Goal: Task Accomplishment & Management: Complete application form

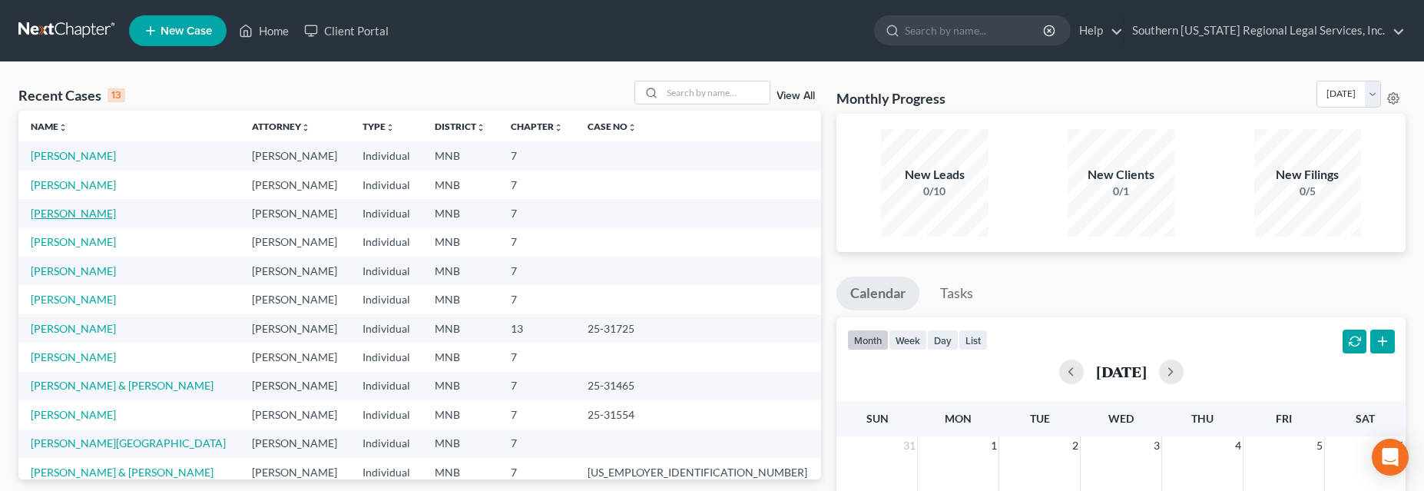
click at [56, 212] on link "[PERSON_NAME]" at bounding box center [73, 213] width 85 height 13
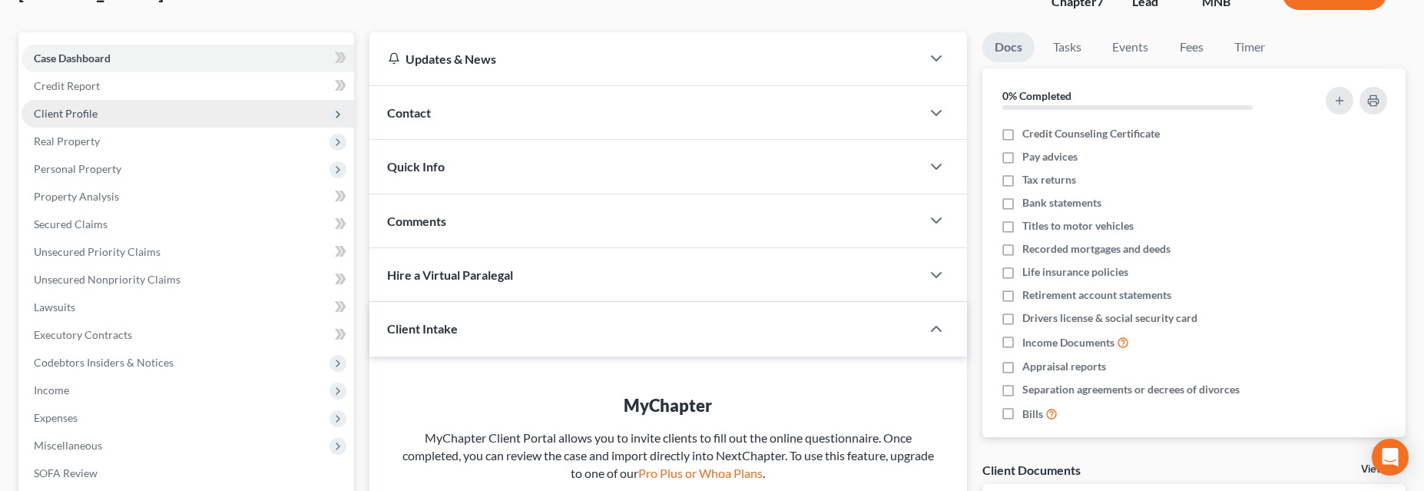
scroll to position [114, 0]
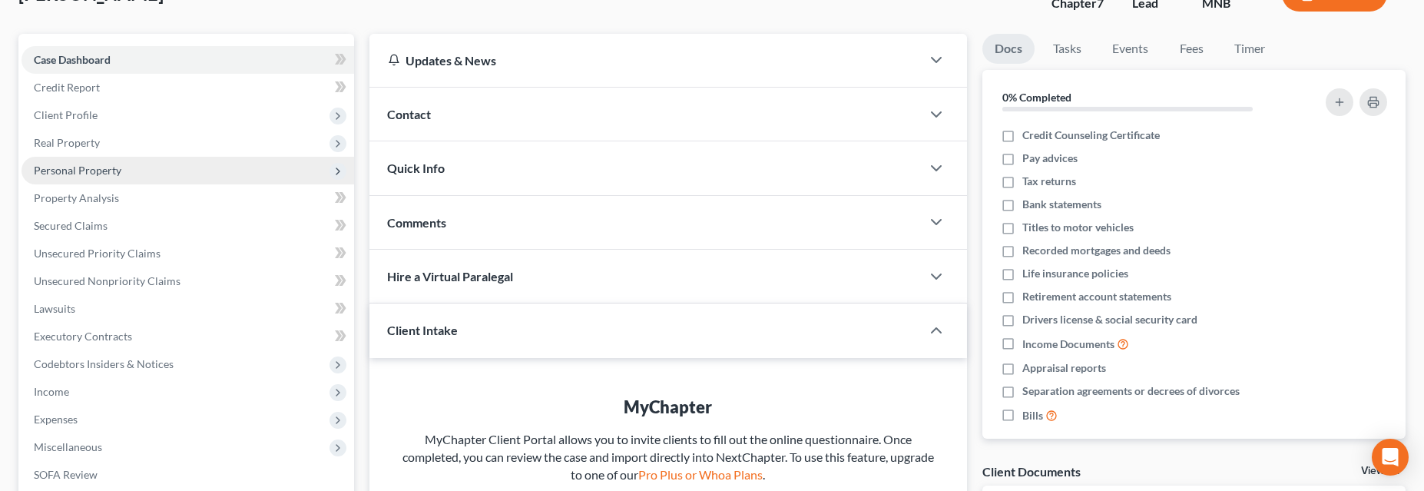
click at [89, 167] on span "Personal Property" at bounding box center [78, 170] width 88 height 13
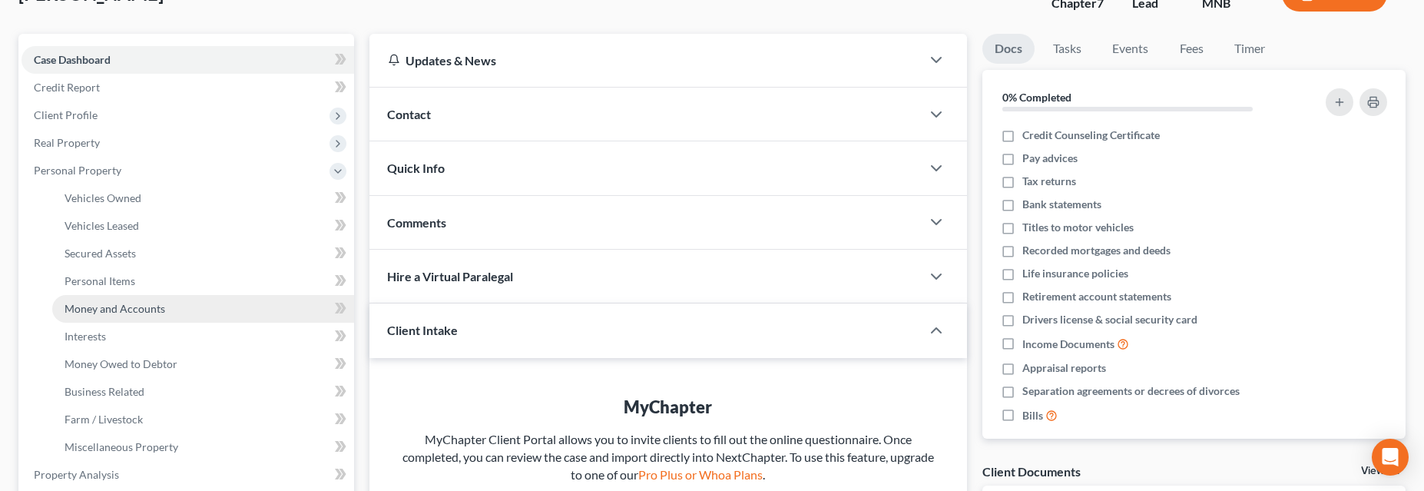
click at [121, 309] on span "Money and Accounts" at bounding box center [115, 308] width 101 height 13
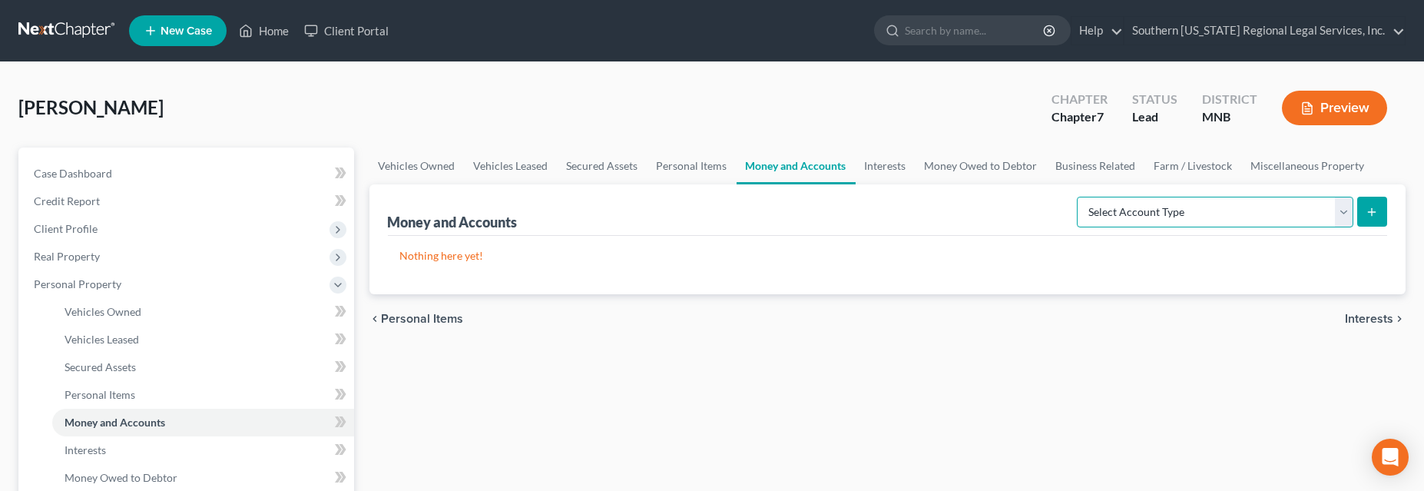
drag, startPoint x: 1347, startPoint y: 210, endPoint x: 1336, endPoint y: 210, distance: 10.8
click at [1345, 210] on select "Select Account Type Brokerage Cash on Hand Certificates of Deposit Checking Acc…" at bounding box center [1215, 212] width 276 height 31
select select "checking"
click at [1081, 197] on select "Select Account Type Brokerage Cash on Hand Certificates of Deposit Checking Acc…" at bounding box center [1215, 212] width 276 height 31
click at [1378, 214] on button "submit" at bounding box center [1372, 212] width 30 height 30
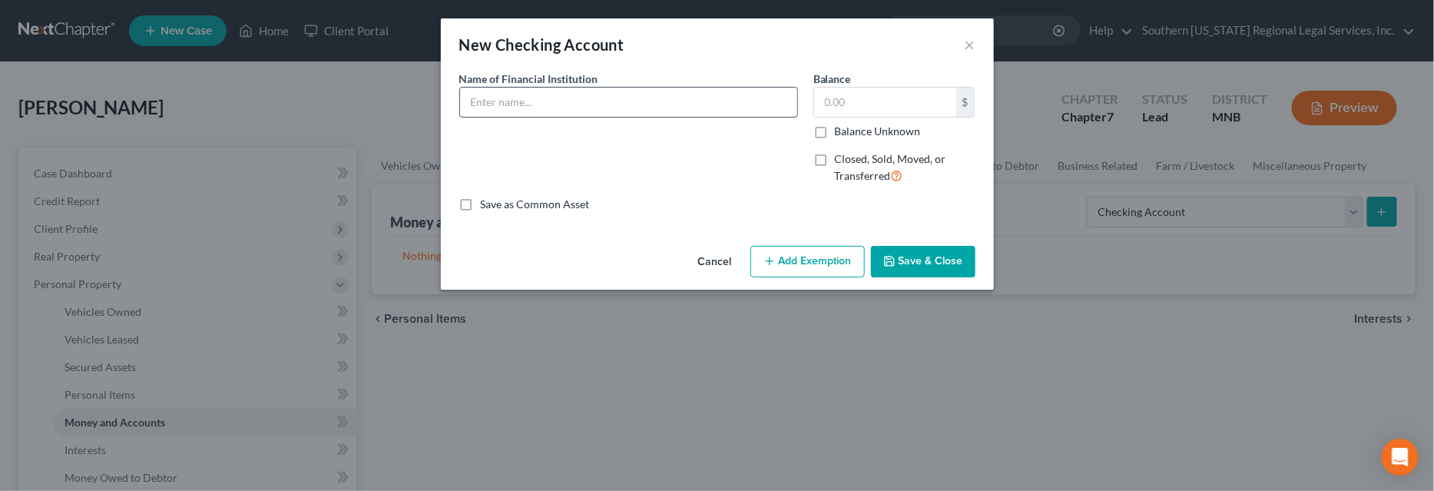
click at [482, 101] on input "text" at bounding box center [628, 102] width 337 height 29
click at [491, 145] on div "Name of Financial Institution * Chime Checking ending in" at bounding box center [629, 134] width 354 height 126
click at [671, 108] on input "Chime Checking ending in" at bounding box center [628, 102] width 337 height 29
type input "Chime Checking ending in 3833"
click at [938, 262] on button "Save & Close" at bounding box center [923, 262] width 104 height 32
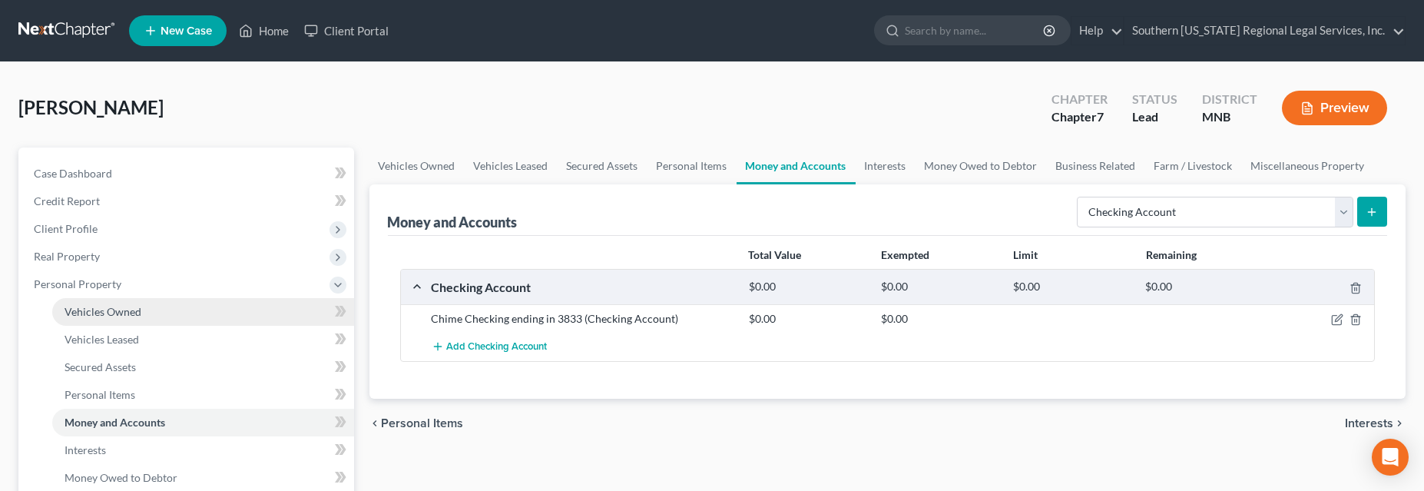
click at [108, 313] on span "Vehicles Owned" at bounding box center [103, 311] width 77 height 13
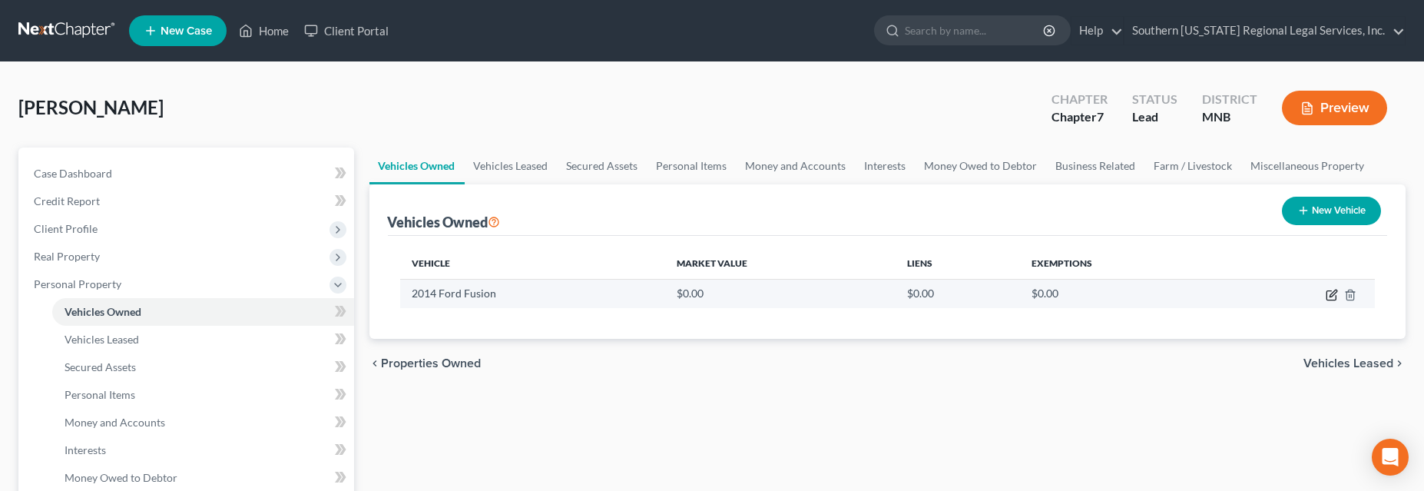
drag, startPoint x: 1330, startPoint y: 295, endPoint x: 1236, endPoint y: 293, distance: 93.7
click at [1330, 295] on icon "button" at bounding box center [1332, 293] width 7 height 7
select select "0"
select select "12"
select select "0"
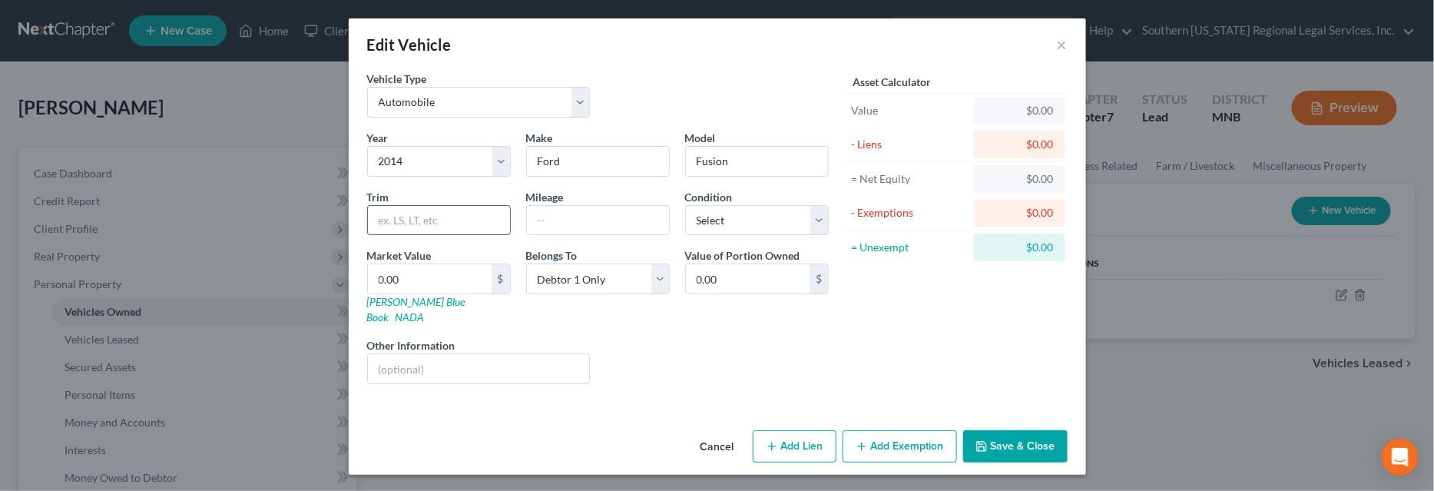
click at [396, 215] on input "text" at bounding box center [439, 220] width 142 height 29
drag, startPoint x: 411, startPoint y: 217, endPoint x: 218, endPoint y: 220, distance: 192.8
click at [218, 220] on div "Edit Vehicle × Vehicle Type Select Automobile Truck Trailer Watercraft Aircraft…" at bounding box center [717, 245] width 1434 height 491
type input "SE"
click at [1032, 433] on button "Save & Close" at bounding box center [1015, 446] width 104 height 32
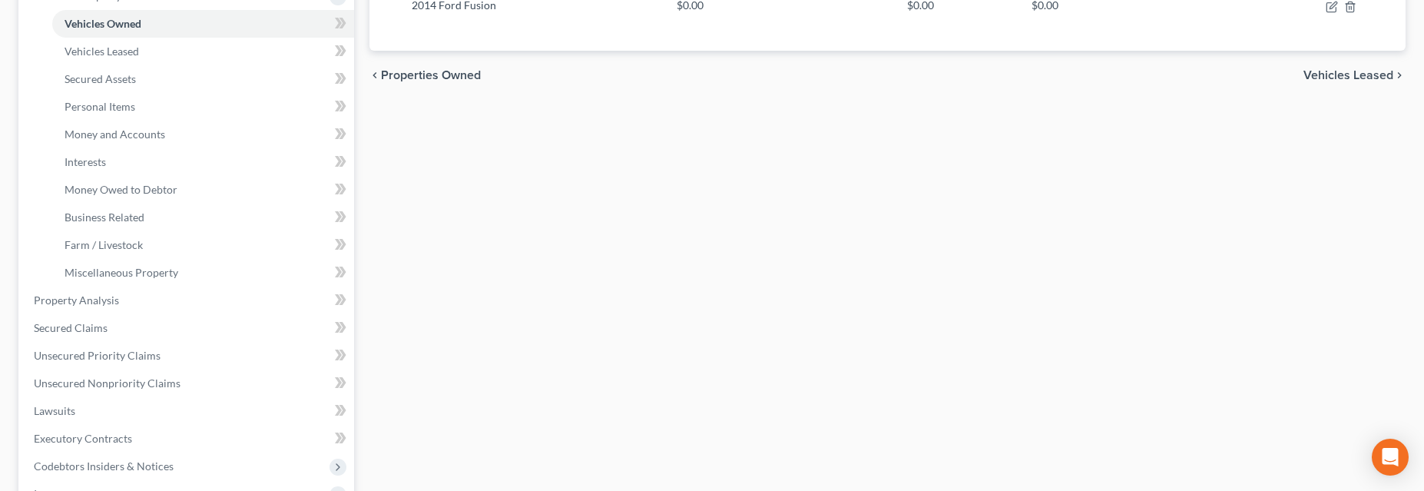
scroll to position [419, 0]
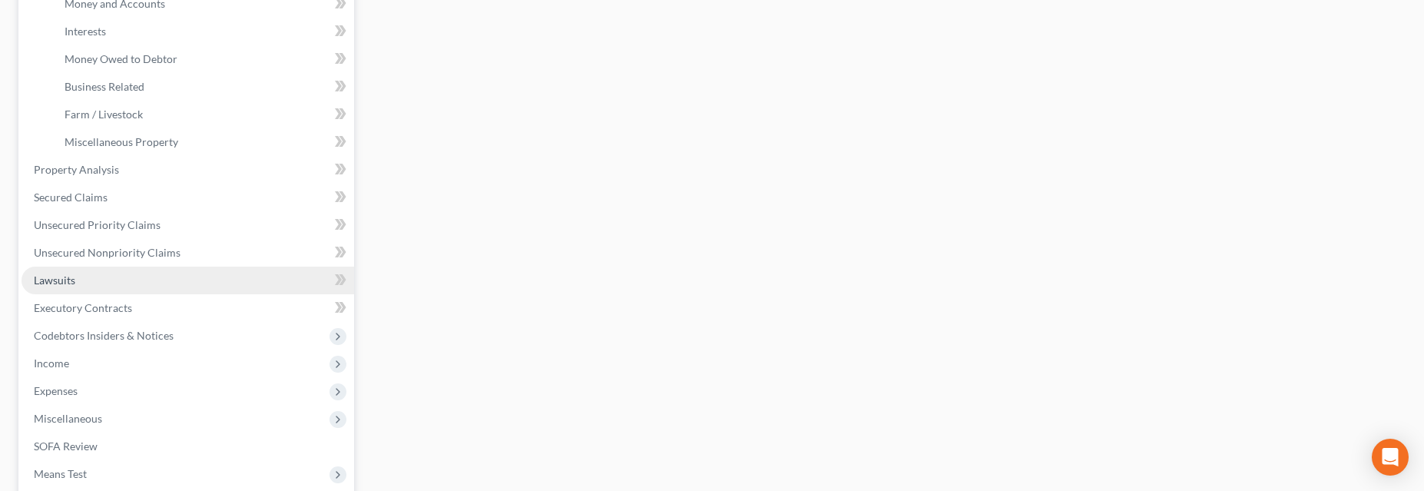
click at [68, 283] on span "Lawsuits" at bounding box center [54, 279] width 41 height 13
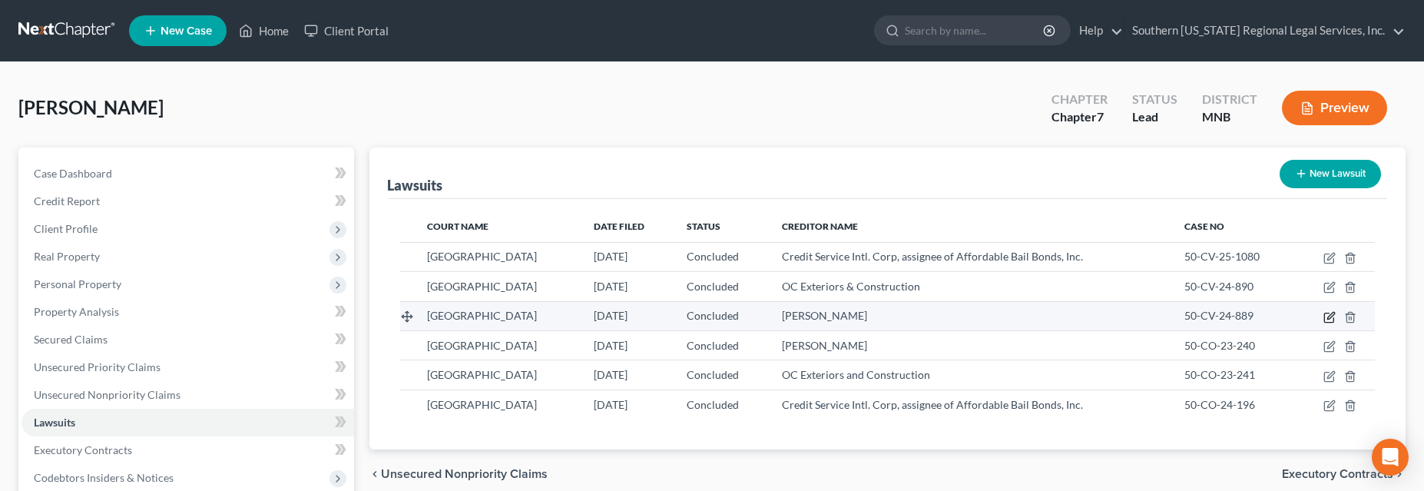
click at [1332, 314] on icon "button" at bounding box center [1329, 317] width 12 height 12
select select "24"
select select "2"
select select "4"
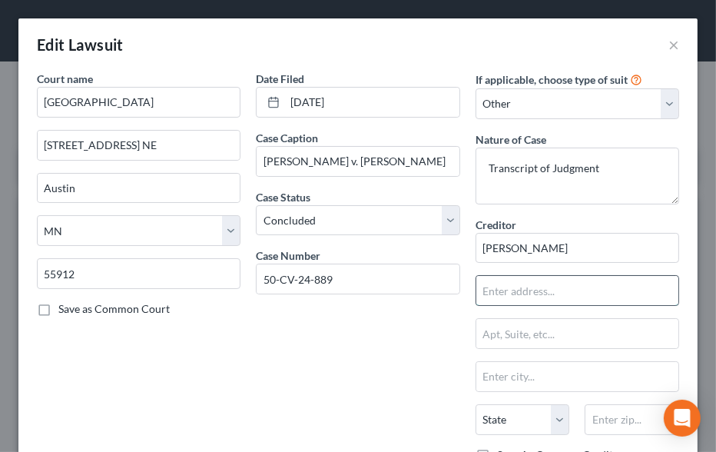
click at [502, 293] on input "text" at bounding box center [577, 290] width 202 height 29
type input "[STREET_ADDRESS]"
click at [495, 376] on input "text" at bounding box center [577, 376] width 202 height 29
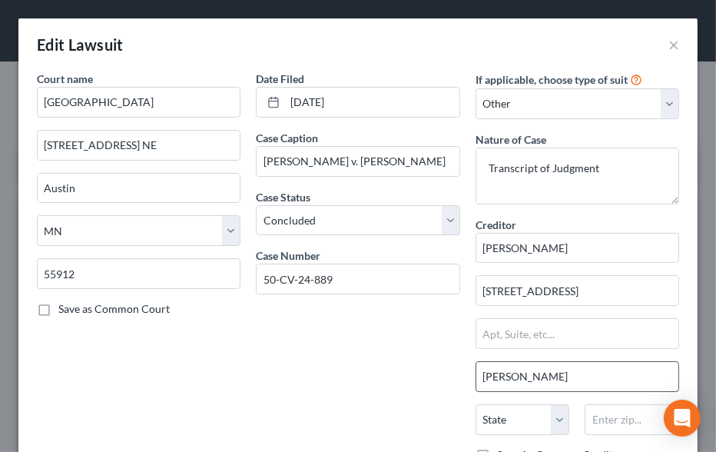
type input "[PERSON_NAME]"
select select "24"
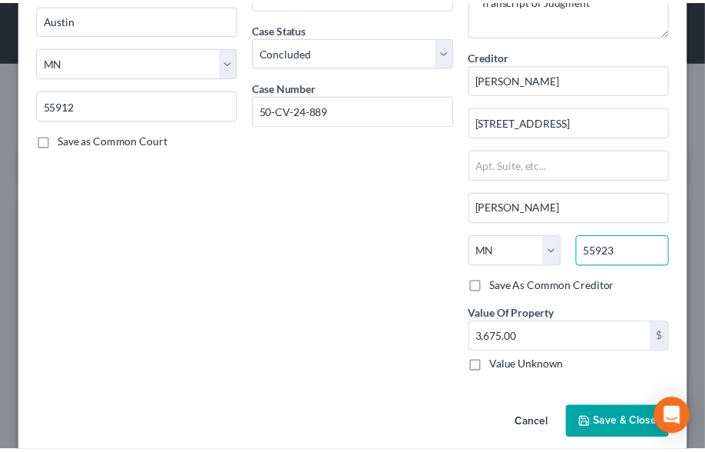
scroll to position [183, 0]
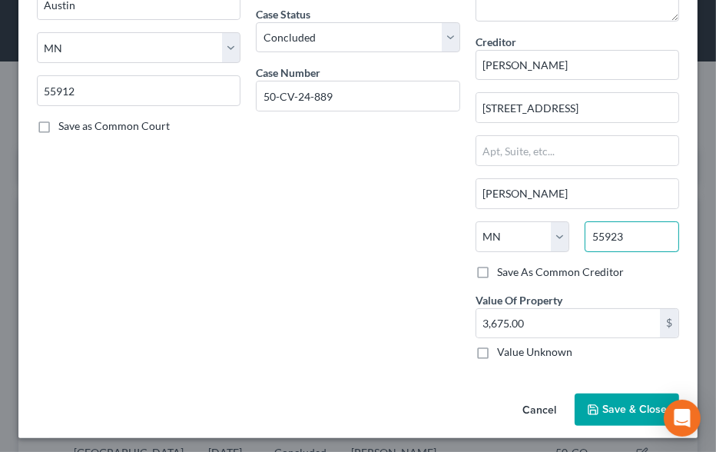
type input "55923"
click at [627, 405] on span "Save & Close" at bounding box center [634, 408] width 65 height 13
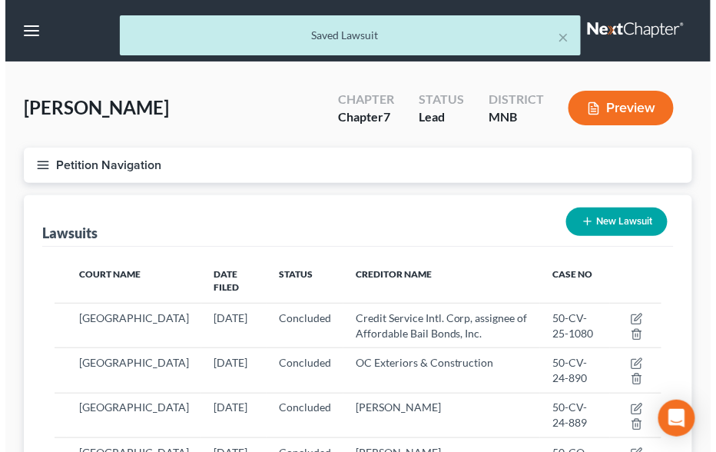
scroll to position [69, 0]
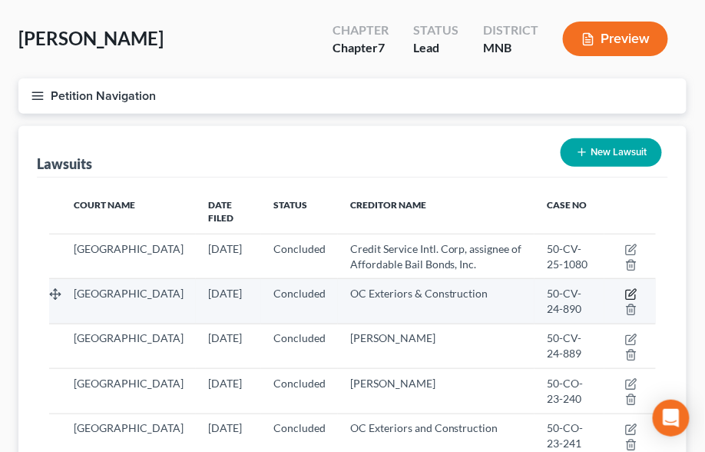
click at [632, 288] on icon "button" at bounding box center [631, 294] width 12 height 12
select select "24"
select select "2"
select select "4"
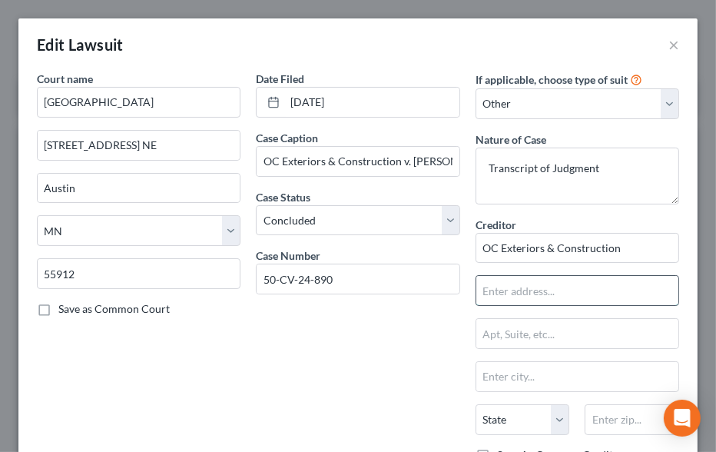
click at [510, 294] on input "text" at bounding box center [577, 290] width 202 height 29
type input "[STREET_ADDRESS] NW"
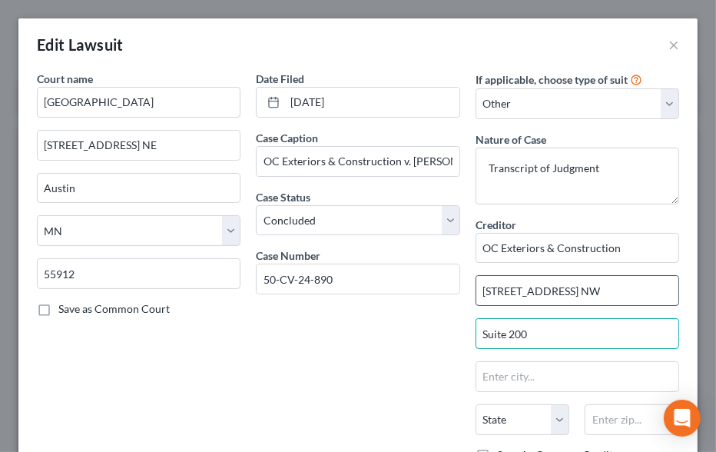
type input "Suite 200"
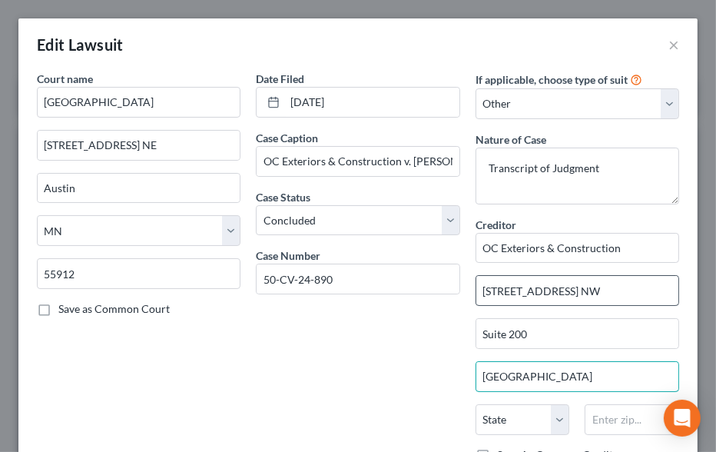
type input "[GEOGRAPHIC_DATA]"
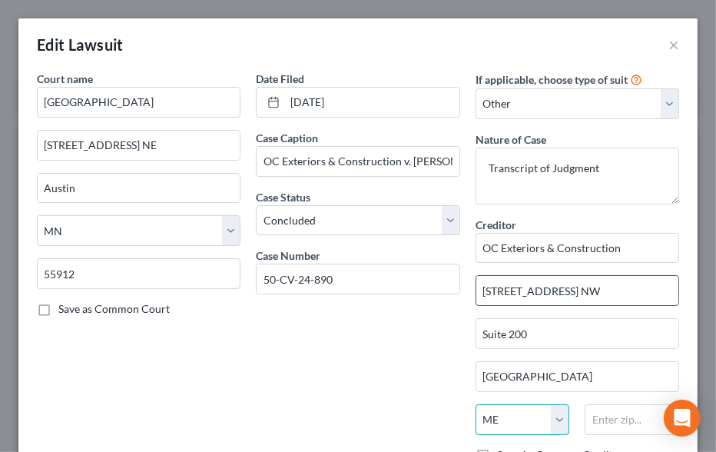
select select "24"
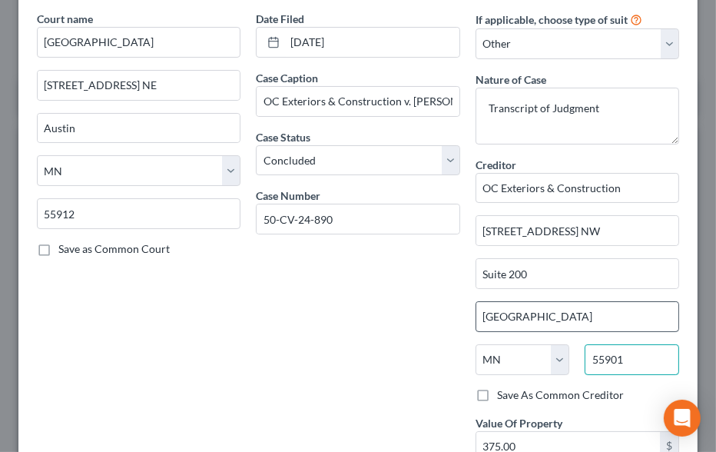
scroll to position [139, 0]
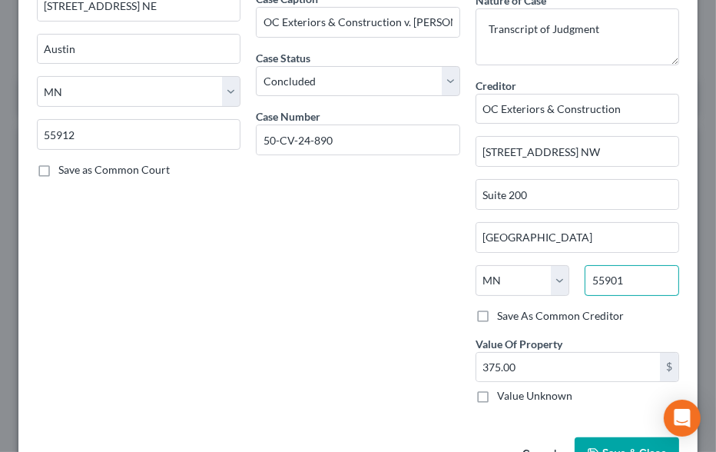
type input "55901"
click at [611, 439] on button "Save & Close" at bounding box center [626, 453] width 104 height 32
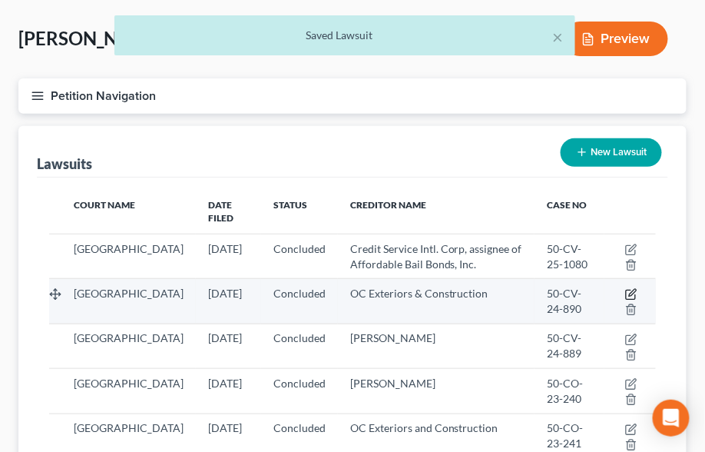
click at [632, 288] on icon "button" at bounding box center [631, 294] width 12 height 12
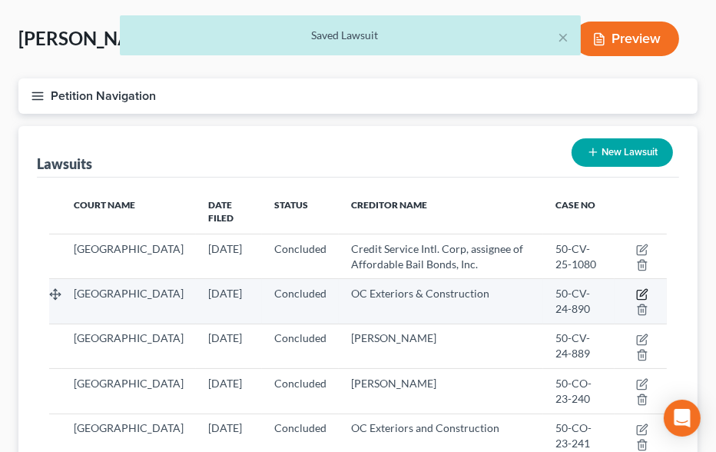
select select "24"
select select "2"
select select "4"
select select "24"
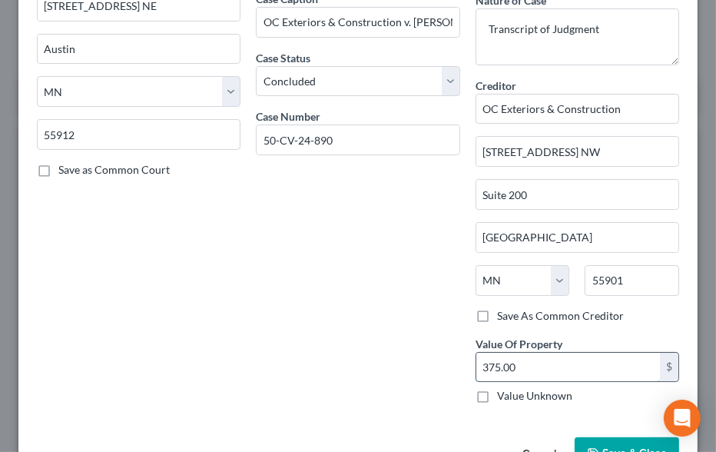
click at [476, 358] on input "375.00" at bounding box center [568, 366] width 184 height 29
click at [476, 359] on input "375.00" at bounding box center [568, 366] width 184 height 29
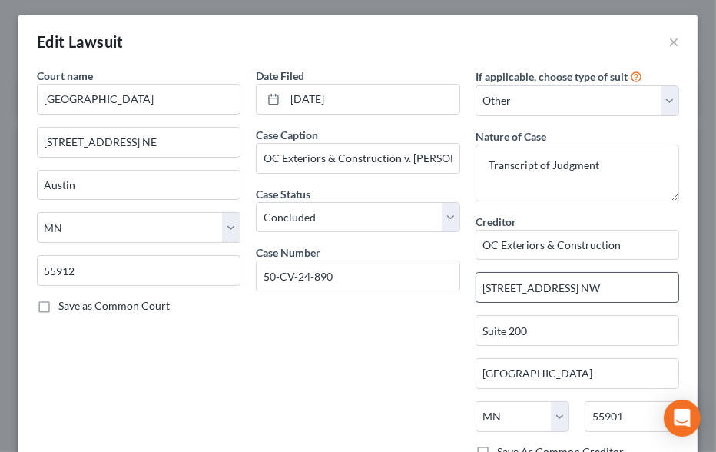
scroll to position [0, 0]
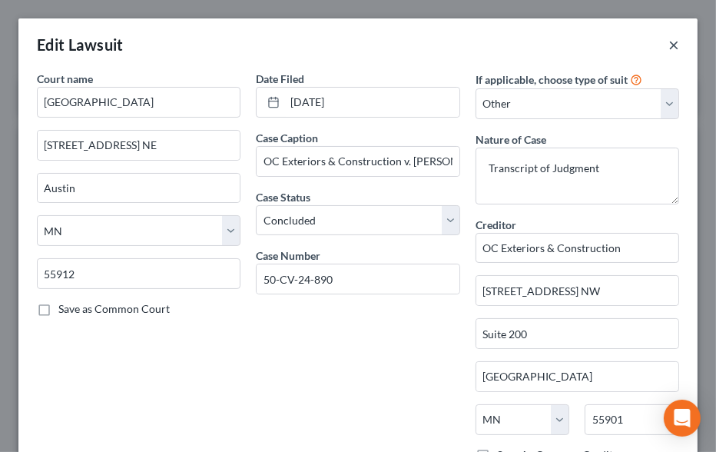
click at [668, 45] on button "×" at bounding box center [673, 44] width 11 height 18
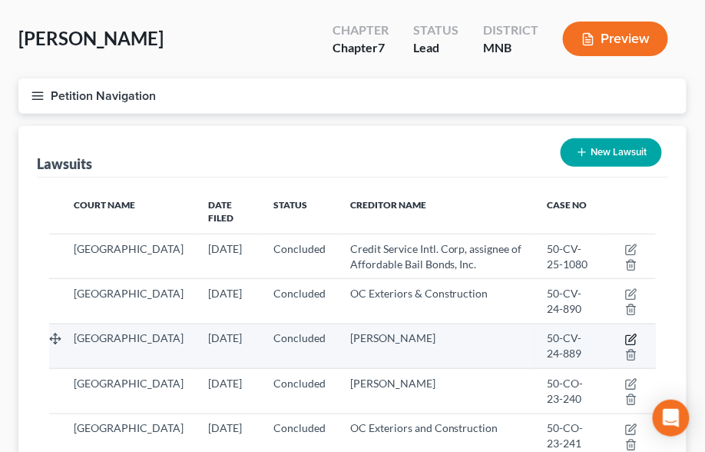
click at [634, 333] on icon "button" at bounding box center [631, 339] width 12 height 12
select select "24"
select select "2"
select select "4"
select select "24"
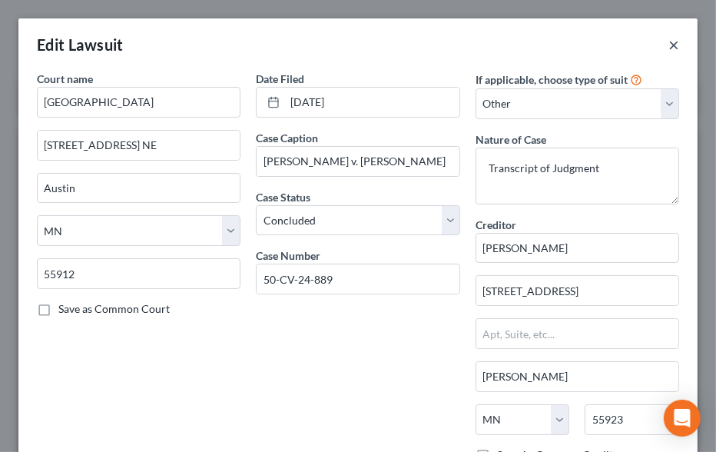
click at [668, 45] on button "×" at bounding box center [673, 44] width 11 height 18
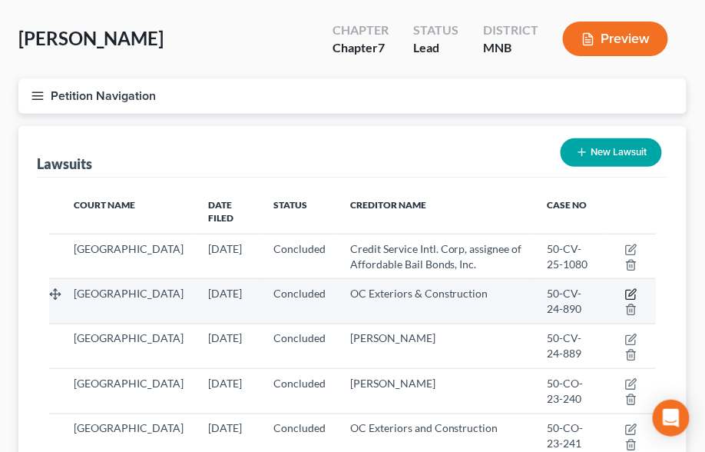
click at [632, 288] on icon "button" at bounding box center [631, 294] width 12 height 12
select select "24"
select select "2"
select select "4"
select select "24"
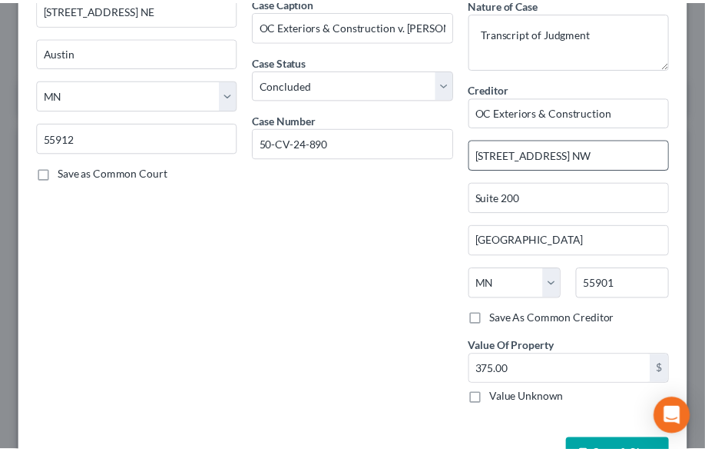
scroll to position [183, 0]
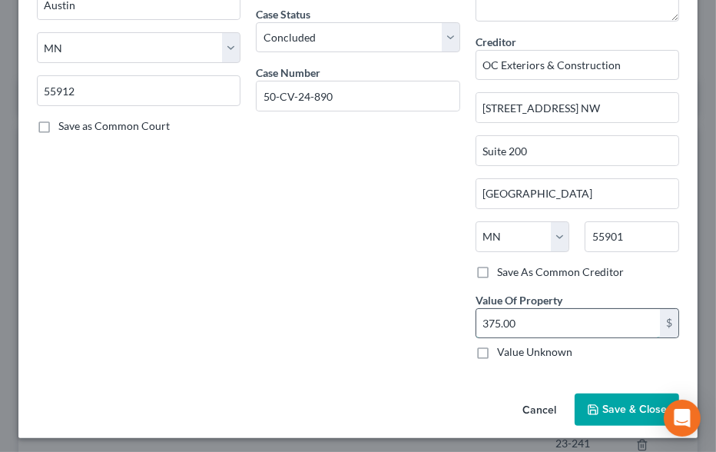
click at [483, 319] on input "375.00" at bounding box center [568, 323] width 184 height 29
click at [484, 314] on input "375.00" at bounding box center [568, 323] width 184 height 29
type input "3,675.00"
click at [608, 411] on button "Save & Close" at bounding box center [626, 409] width 104 height 32
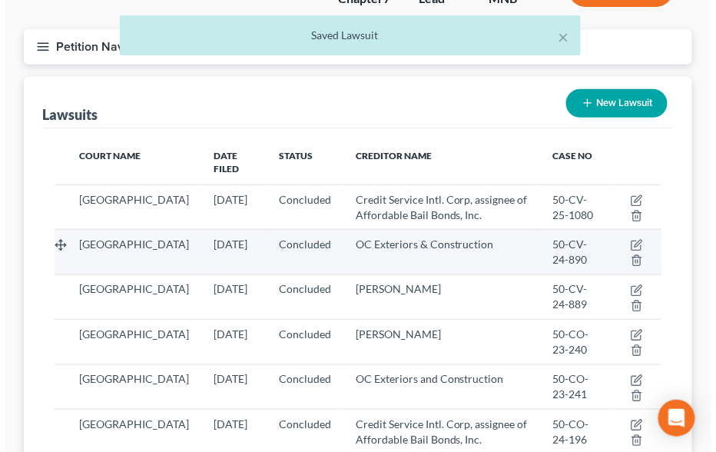
scroll to position [209, 0]
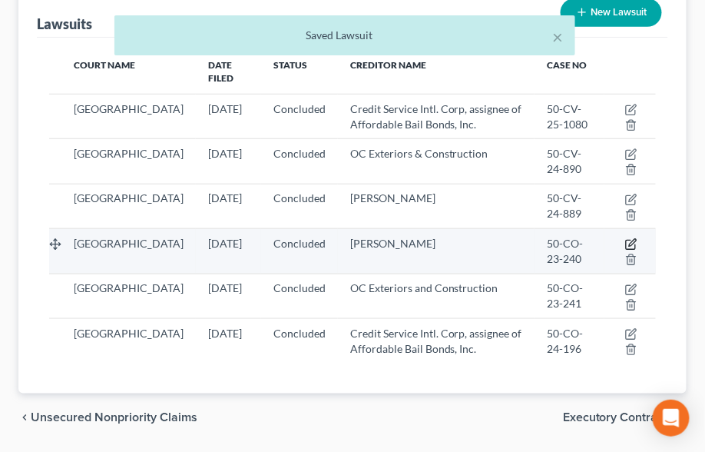
click at [636, 240] on icon "button" at bounding box center [632, 243] width 7 height 7
select select "24"
select select "2"
select select "4"
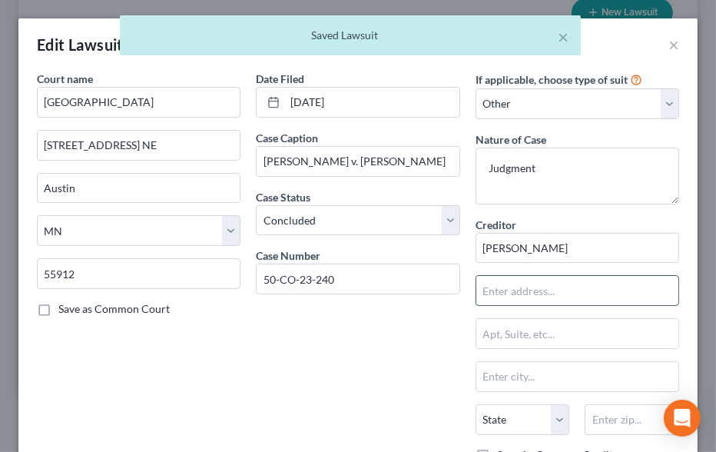
click at [498, 292] on input "text" at bounding box center [577, 290] width 202 height 29
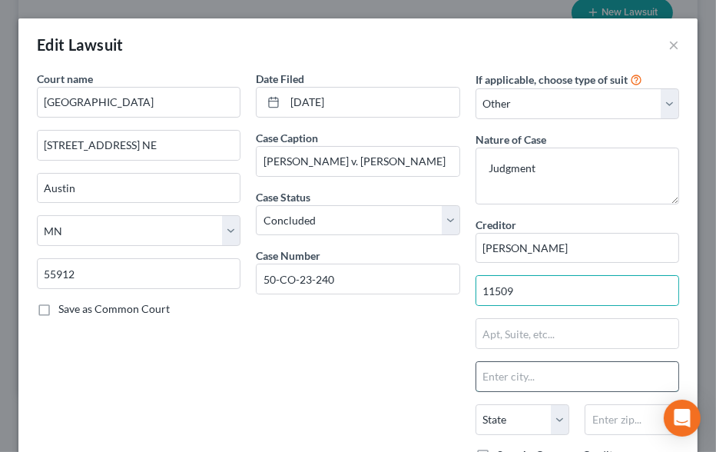
click at [519, 372] on input "text" at bounding box center [577, 376] width 202 height 29
click at [515, 281] on input "11509" at bounding box center [577, 290] width 202 height 29
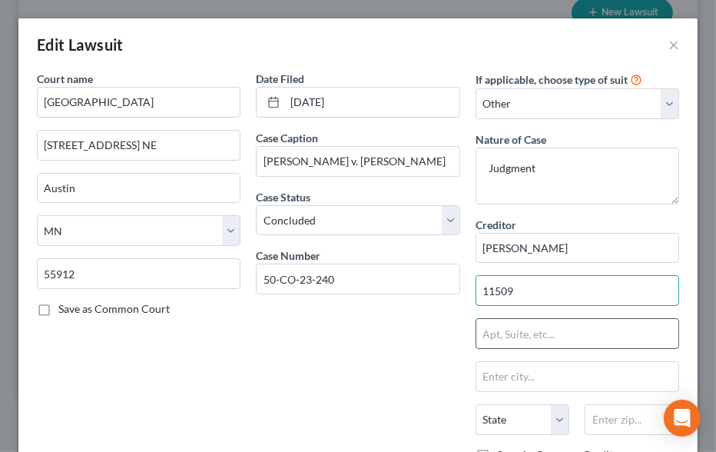
type input "[STREET_ADDRESS]"
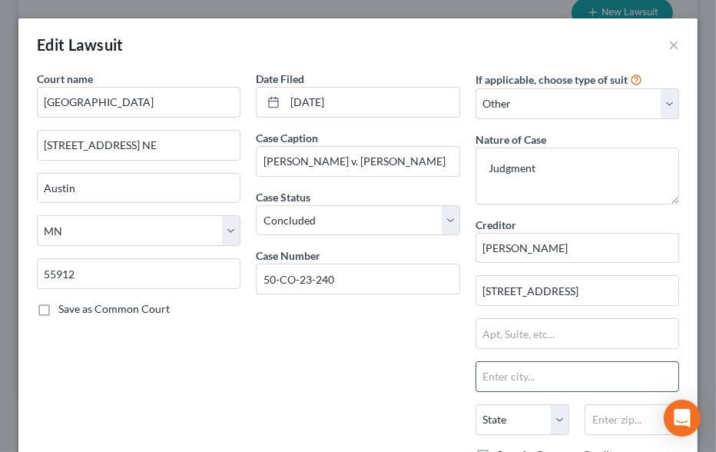
click at [498, 374] on input "text" at bounding box center [577, 376] width 202 height 29
type input "c"
type input "[PERSON_NAME]"
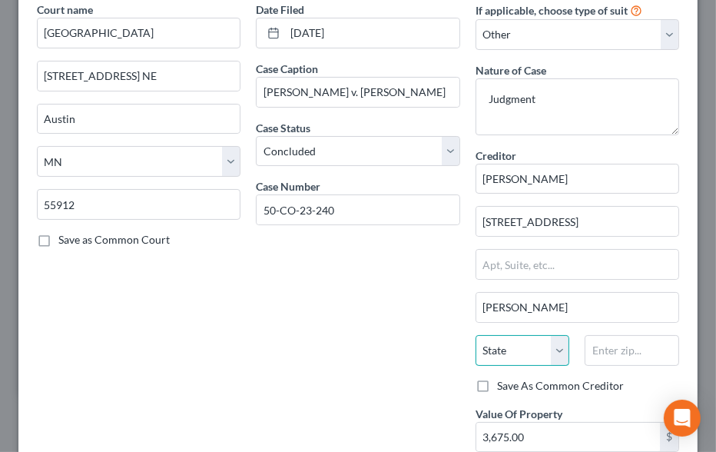
click at [504, 347] on select "State [US_STATE] AK AR AZ CA CO CT DE DC [GEOGRAPHIC_DATA] [GEOGRAPHIC_DATA] GU…" at bounding box center [522, 350] width 94 height 31
select select "24"
click at [475, 335] on select "State [US_STATE] AK AR AZ CA CO CT DE DC [GEOGRAPHIC_DATA] [GEOGRAPHIC_DATA] GU…" at bounding box center [522, 350] width 94 height 31
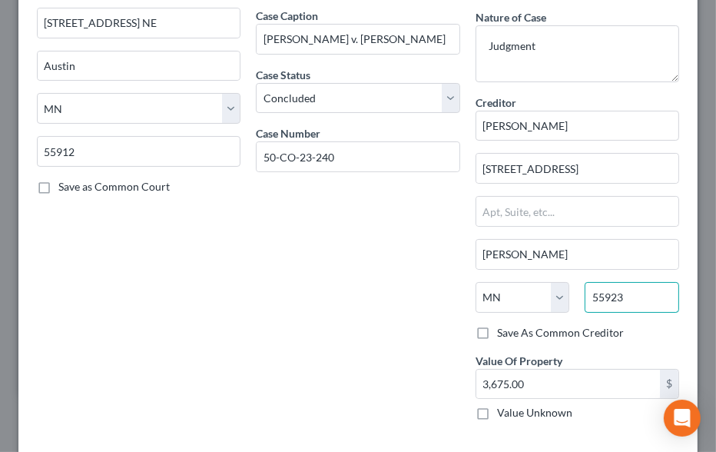
scroll to position [183, 0]
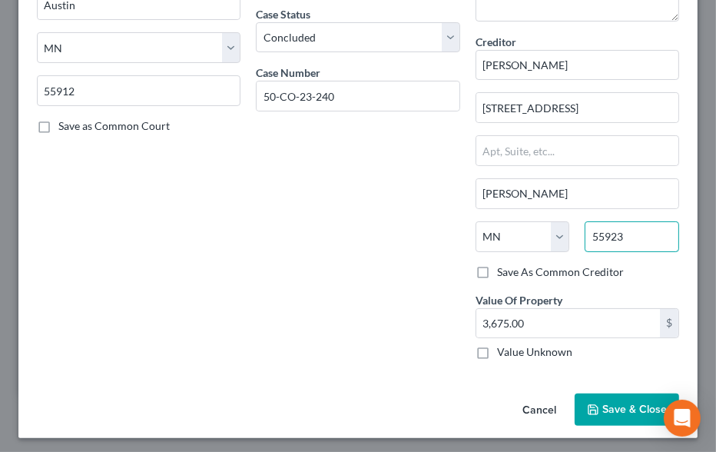
type input "55923"
click at [610, 403] on span "Save & Close" at bounding box center [634, 408] width 65 height 13
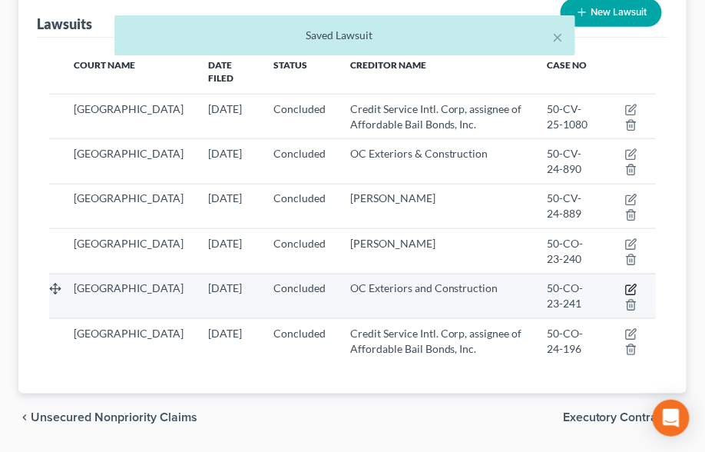
click at [631, 284] on icon "button" at bounding box center [632, 287] width 7 height 7
select select "24"
select select "2"
select select "4"
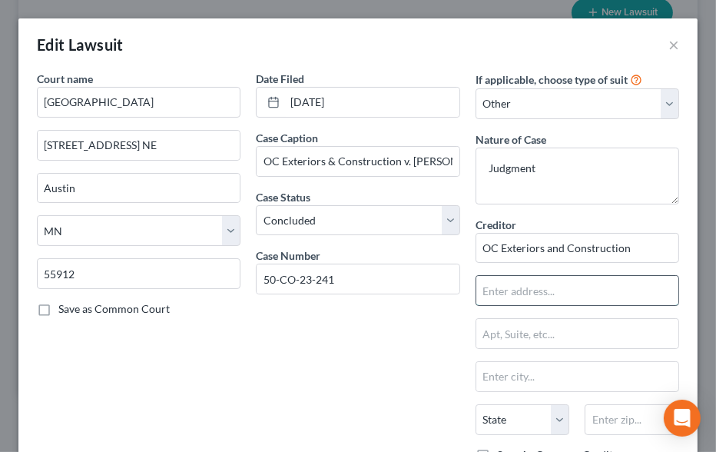
click at [531, 293] on input "text" at bounding box center [577, 290] width 202 height 29
type input "[STREET_ADDRESS] NW"
click at [542, 370] on input "text" at bounding box center [577, 376] width 202 height 29
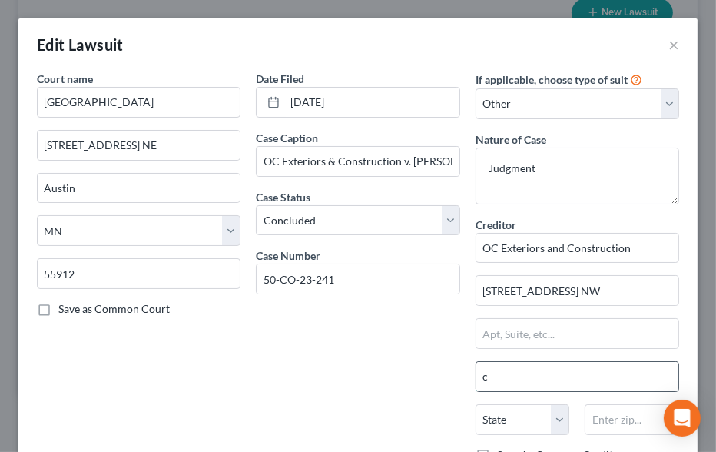
type input "[PERSON_NAME]"
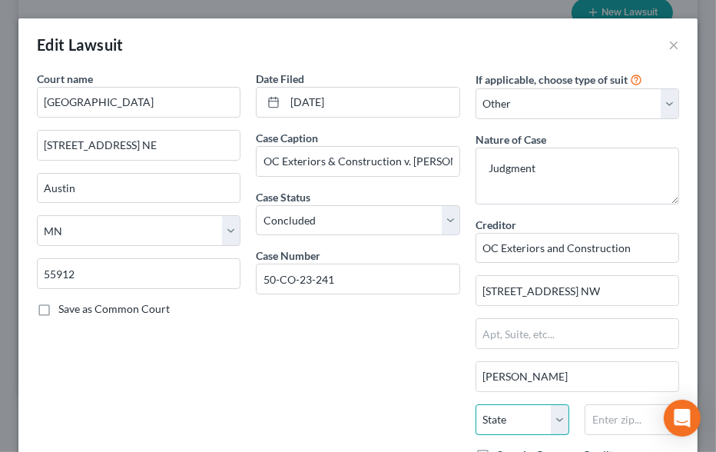
click at [500, 406] on select "State [US_STATE] AK AR AZ CA CO CT DE DC [GEOGRAPHIC_DATA] [GEOGRAPHIC_DATA] GU…" at bounding box center [522, 419] width 94 height 31
select select "24"
click at [475, 404] on select "State [US_STATE] AK AR AZ CA CO CT DE DC [GEOGRAPHIC_DATA] [GEOGRAPHIC_DATA] GU…" at bounding box center [522, 419] width 94 height 31
click at [604, 415] on input "text" at bounding box center [631, 419] width 94 height 31
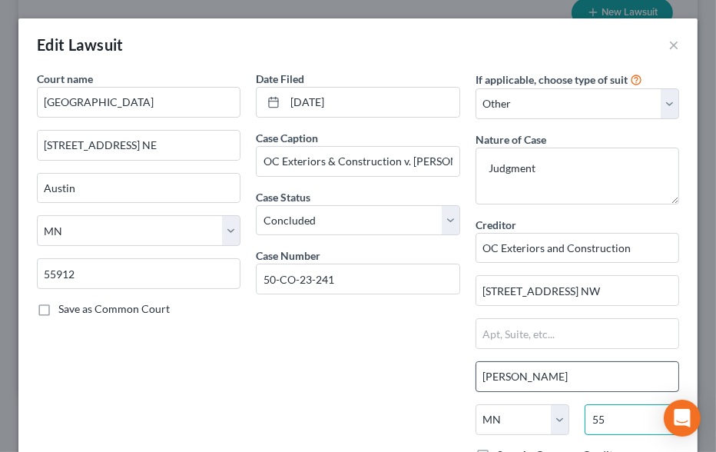
type input "55"
drag, startPoint x: 527, startPoint y: 371, endPoint x: 421, endPoint y: 376, distance: 106.1
click at [421, 376] on div "Court name * [GEOGRAPHIC_DATA] [STREET_ADDRESS] NE Austin State [US_STATE] AK A…" at bounding box center [357, 313] width 657 height 484
type input "[GEOGRAPHIC_DATA]"
click at [639, 412] on input "55" at bounding box center [631, 419] width 94 height 31
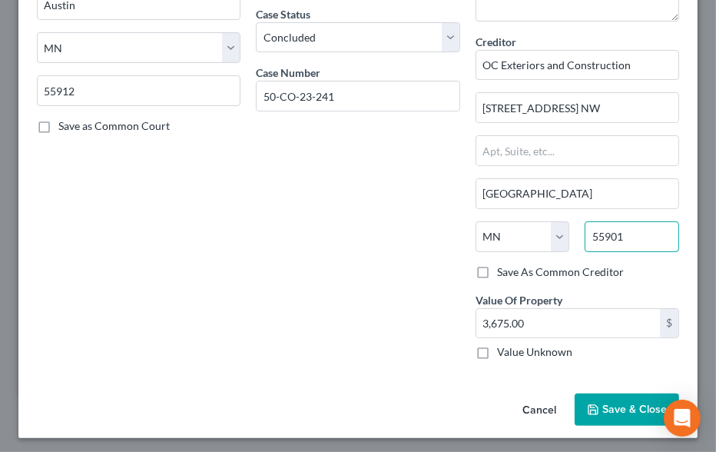
type input "55901"
click at [620, 408] on span "Save & Close" at bounding box center [634, 408] width 65 height 13
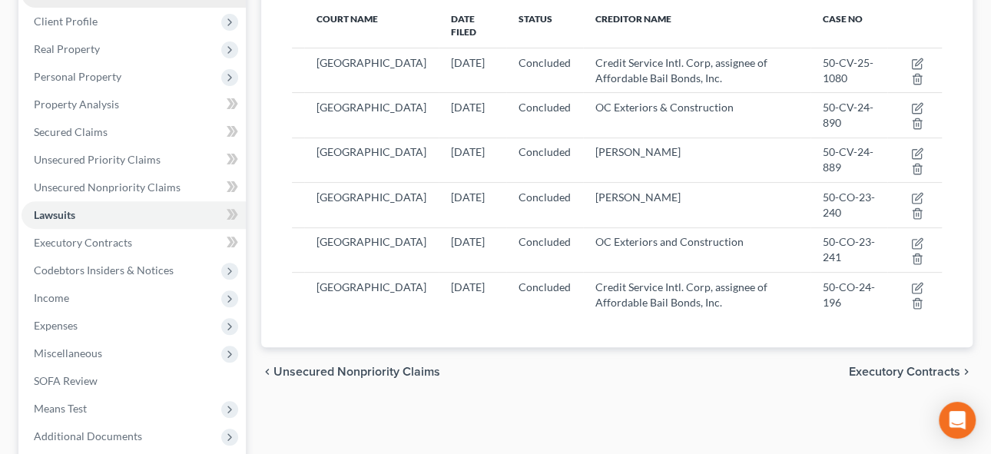
scroll to position [209, 0]
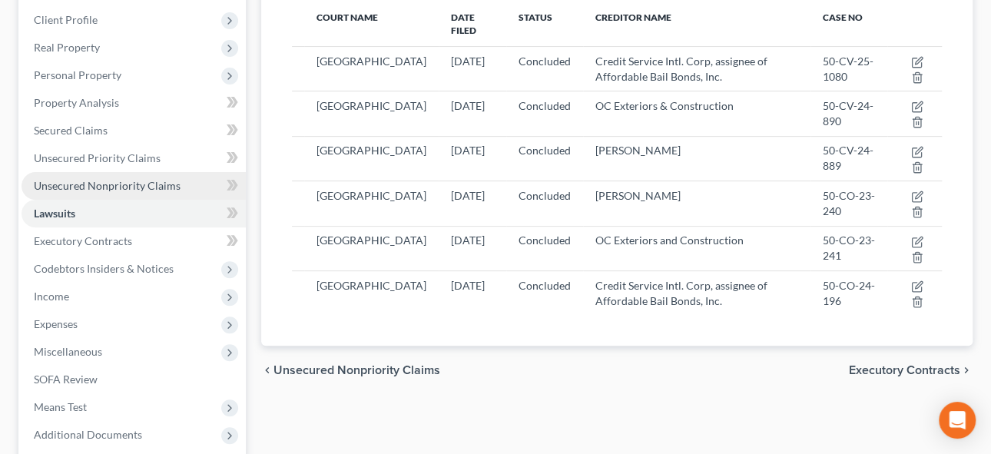
click at [117, 184] on span "Unsecured Nonpriority Claims" at bounding box center [107, 185] width 147 height 13
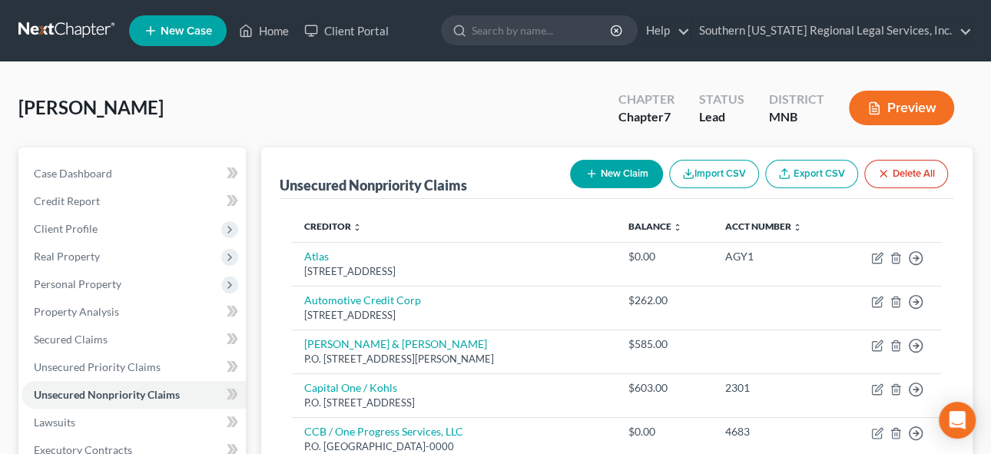
click at [623, 170] on button "New Claim" at bounding box center [616, 174] width 93 height 28
select select "0"
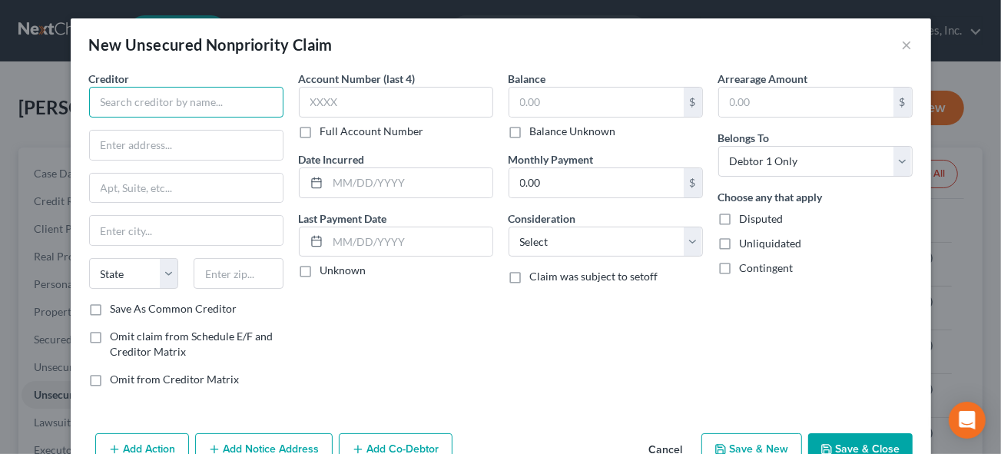
click at [150, 104] on input "text" at bounding box center [186, 102] width 194 height 31
type input "[PERSON_NAME]"
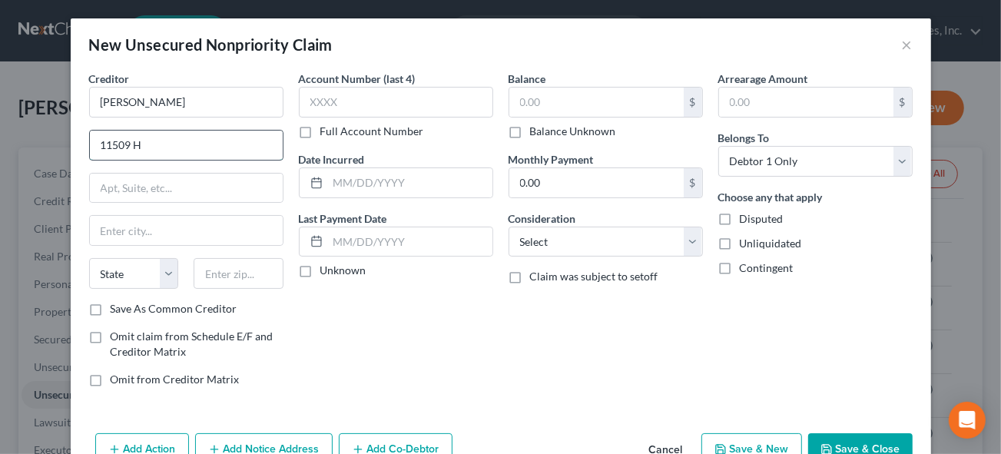
type input "[STREET_ADDRESS]"
click at [132, 231] on input "text" at bounding box center [186, 230] width 193 height 29
type input "[PERSON_NAME]"
click at [126, 270] on select "State [US_STATE] AK AR AZ CA CO CT DE DC [GEOGRAPHIC_DATA] [GEOGRAPHIC_DATA] GU…" at bounding box center [134, 273] width 90 height 31
select select "24"
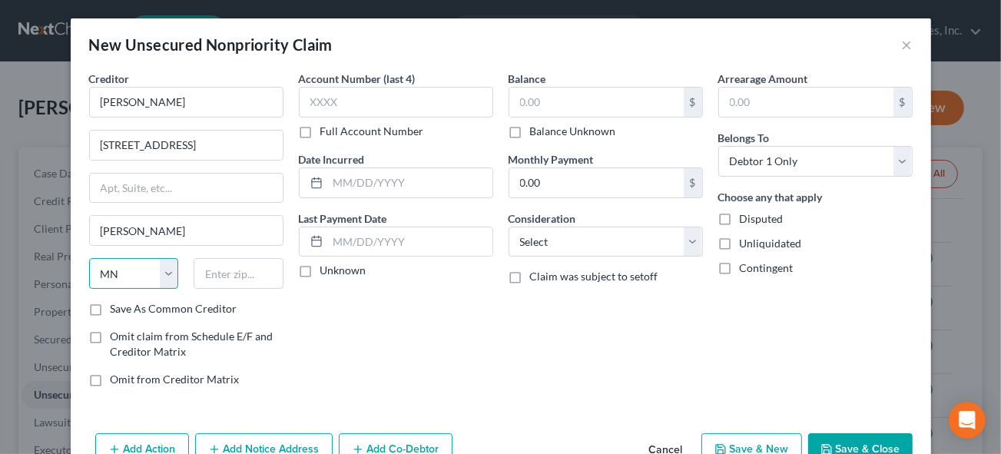
click at [89, 258] on select "State [US_STATE] AK AR AZ CA CO CT DE DC [GEOGRAPHIC_DATA] [GEOGRAPHIC_DATA] GU…" at bounding box center [134, 273] width 90 height 31
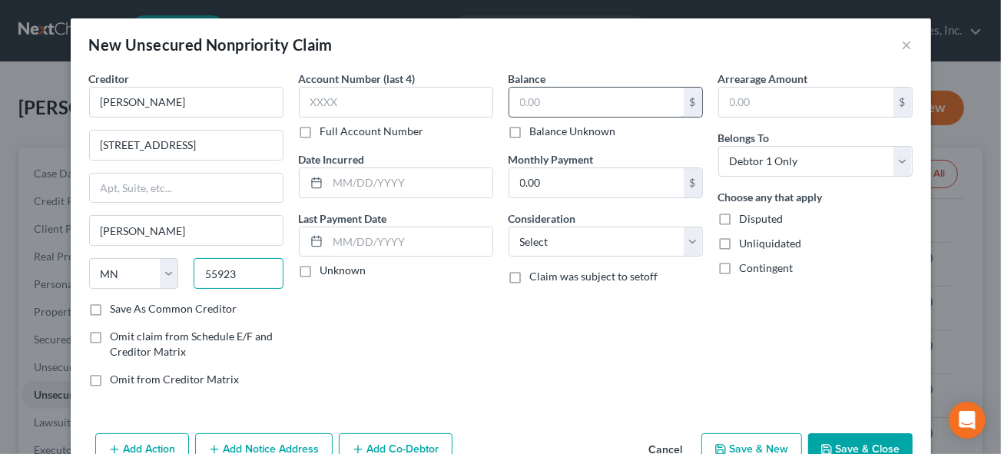
type input "55923"
click at [531, 100] on input "text" at bounding box center [596, 102] width 174 height 29
type input "3,675"
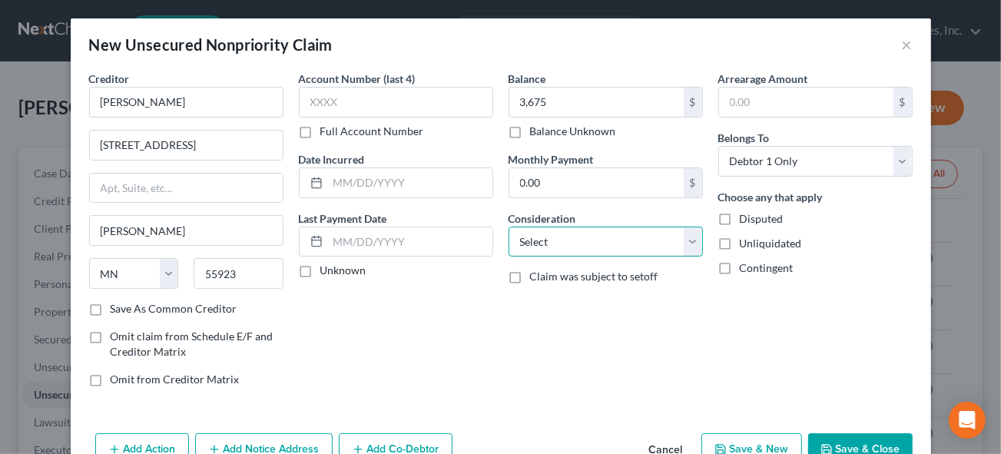
click at [568, 237] on select "Select Cable / Satellite Services Collection Agency Credit Card Debt Debt Couns…" at bounding box center [605, 242] width 194 height 31
select select "8"
click at [508, 227] on select "Select Cable / Satellite Services Collection Agency Credit Card Debt Debt Couns…" at bounding box center [605, 242] width 194 height 31
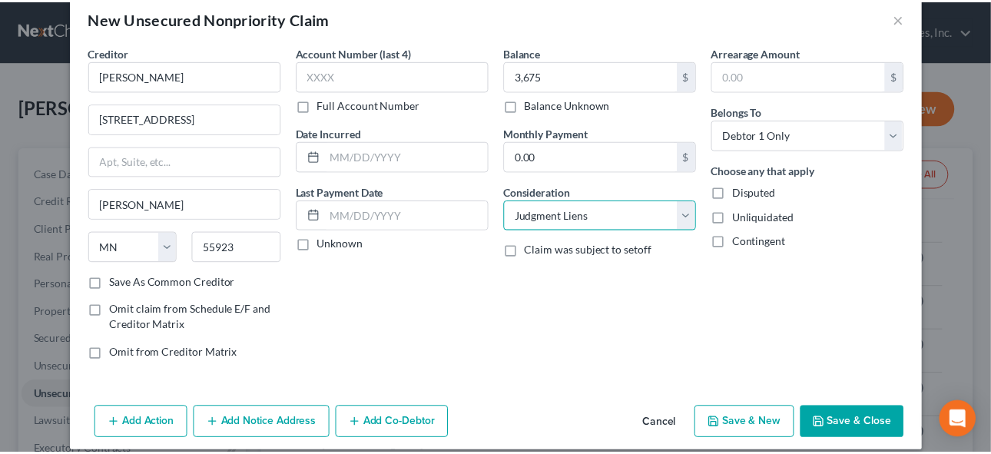
scroll to position [39, 0]
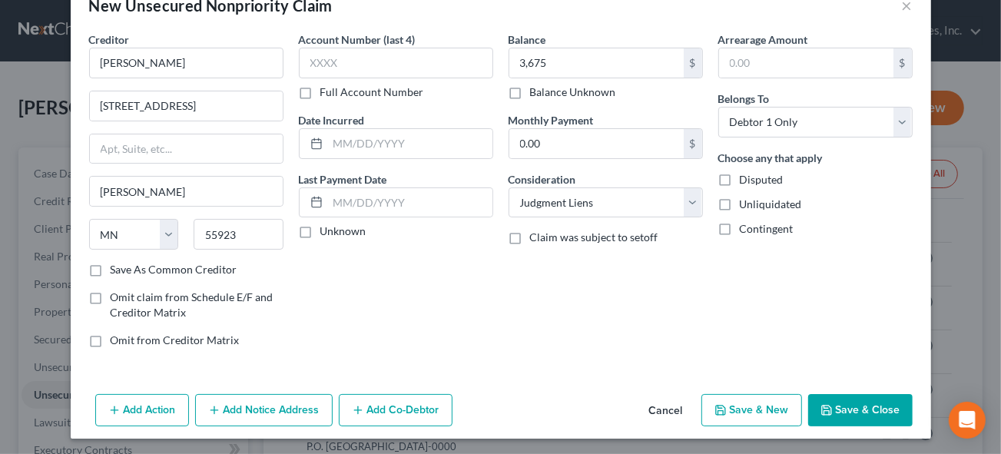
click at [859, 405] on button "Save & Close" at bounding box center [860, 410] width 104 height 32
type input "3,675.00"
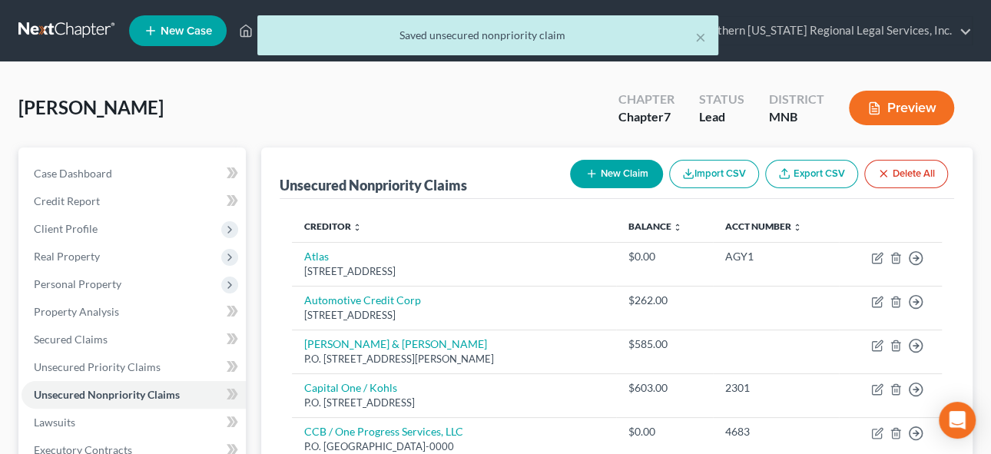
click at [633, 174] on button "New Claim" at bounding box center [616, 174] width 93 height 28
select select "0"
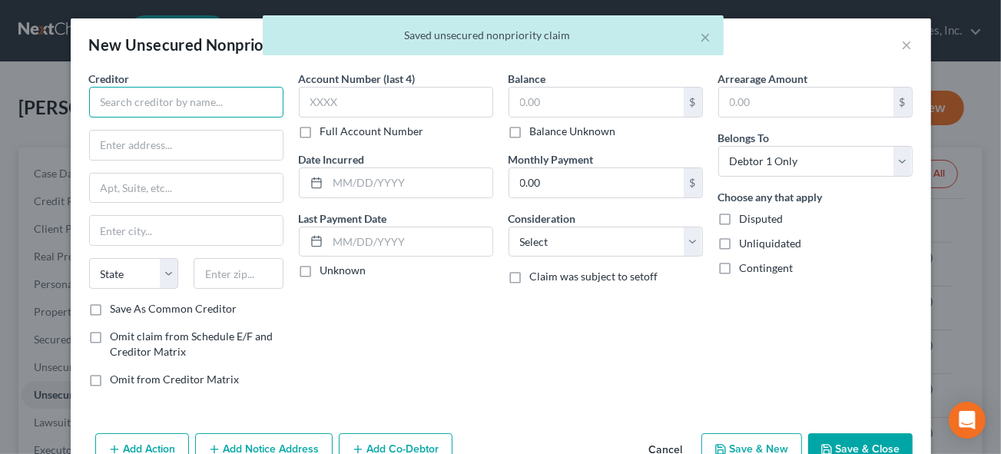
click at [192, 100] on input "text" at bounding box center [186, 102] width 194 height 31
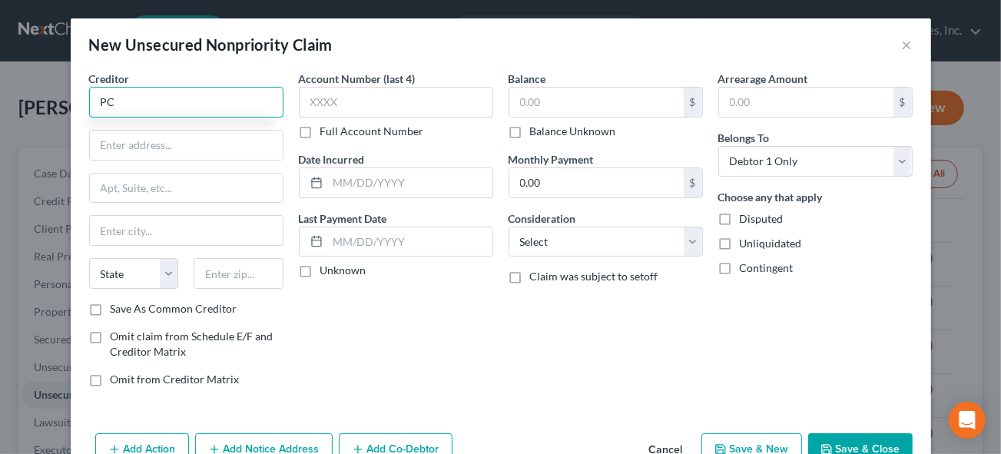
type input "P"
type input "O"
click at [902, 43] on button "×" at bounding box center [907, 44] width 11 height 18
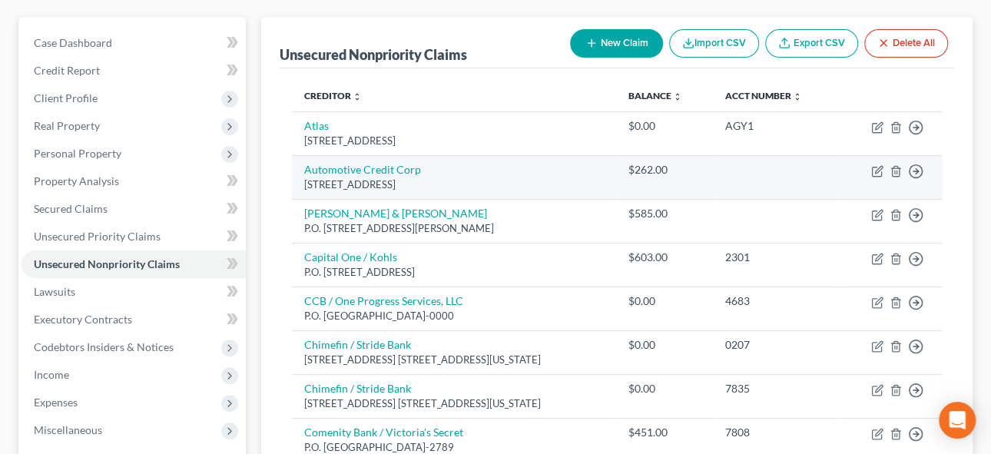
scroll to position [139, 0]
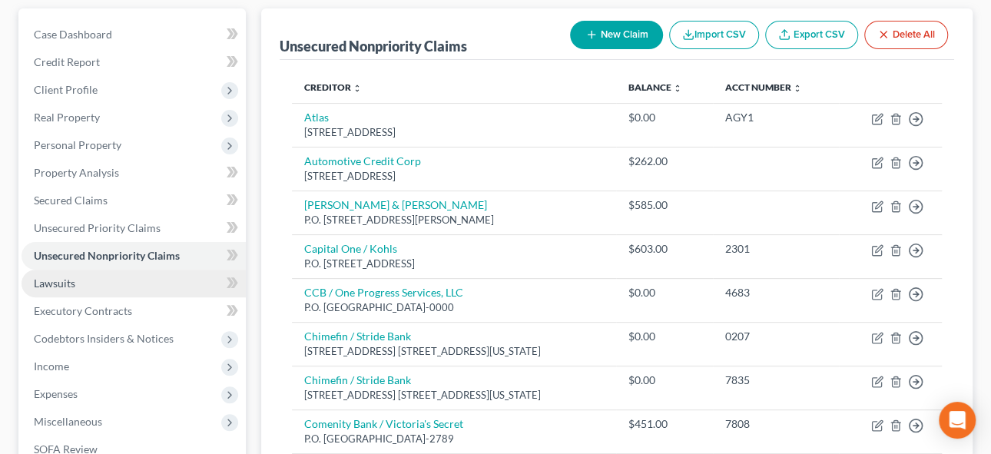
click at [53, 283] on span "Lawsuits" at bounding box center [54, 282] width 41 height 13
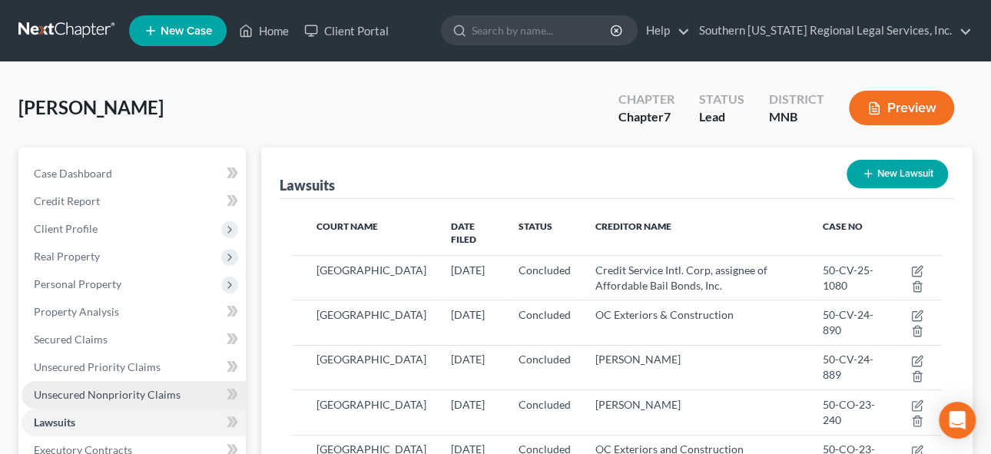
click at [101, 395] on span "Unsecured Nonpriority Claims" at bounding box center [107, 394] width 147 height 13
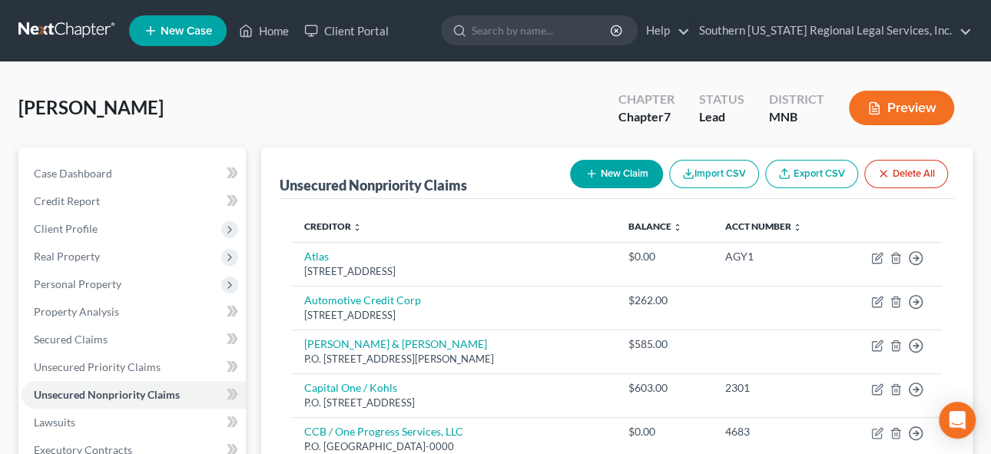
click at [594, 175] on icon "button" at bounding box center [591, 173] width 12 height 12
select select "0"
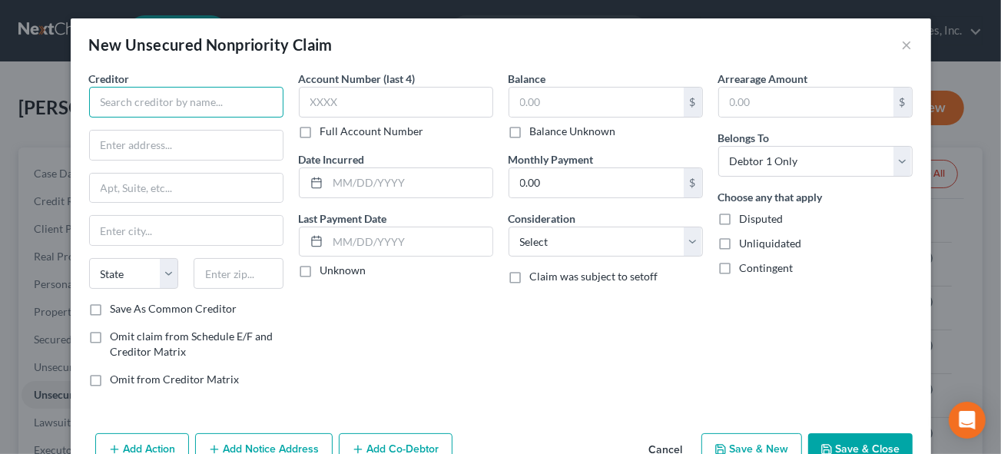
click at [146, 102] on input "text" at bounding box center [186, 102] width 194 height 31
type input "OC Exteriors & Construction"
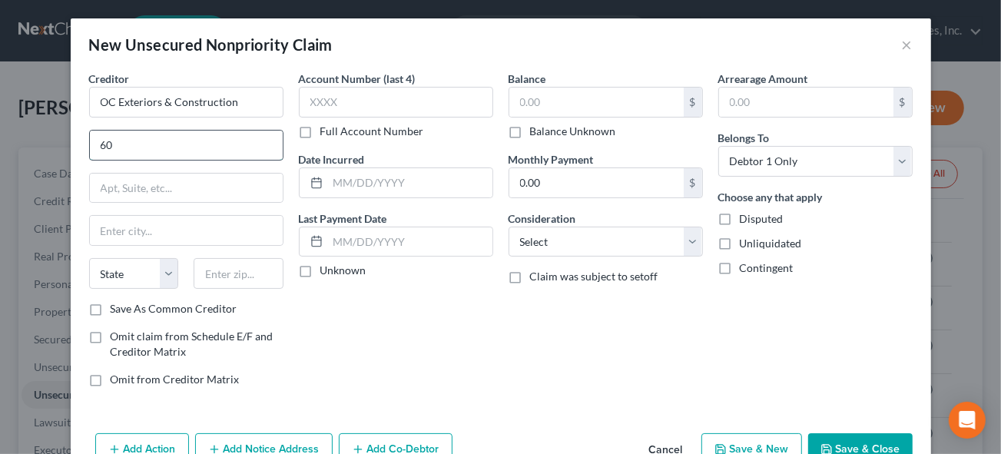
type input "[STREET_ADDRESS] NW"
click at [134, 228] on input "text" at bounding box center [186, 230] width 193 height 29
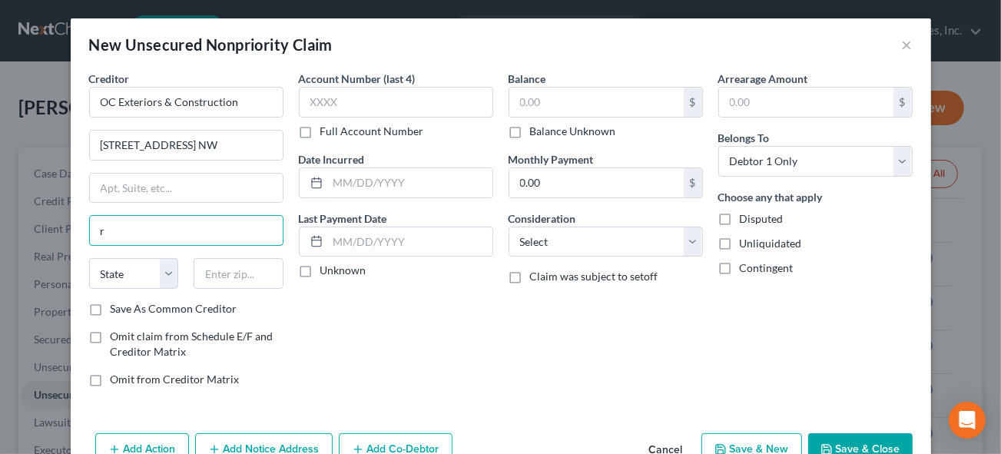
type input "[GEOGRAPHIC_DATA]"
drag, startPoint x: 121, startPoint y: 273, endPoint x: 113, endPoint y: 273, distance: 8.4
click at [121, 273] on select "State [US_STATE] AK AR AZ CA CO CT DE DC [GEOGRAPHIC_DATA] [GEOGRAPHIC_DATA] GU…" at bounding box center [134, 273] width 90 height 31
select select "24"
click at [89, 258] on select "State [US_STATE] AK AR AZ CA CO CT DE DC [GEOGRAPHIC_DATA] [GEOGRAPHIC_DATA] GU…" at bounding box center [134, 273] width 90 height 31
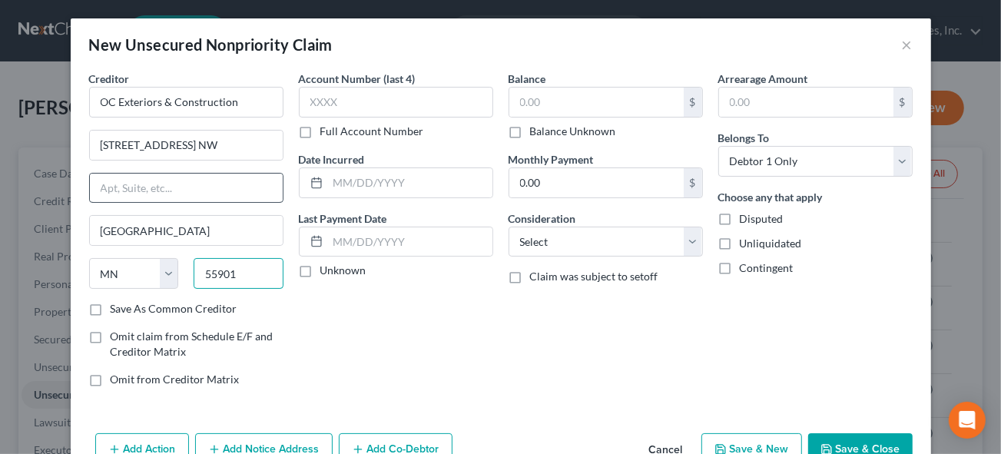
type input "55901"
click at [135, 187] on input "text" at bounding box center [186, 188] width 193 height 29
type input "Suite 200"
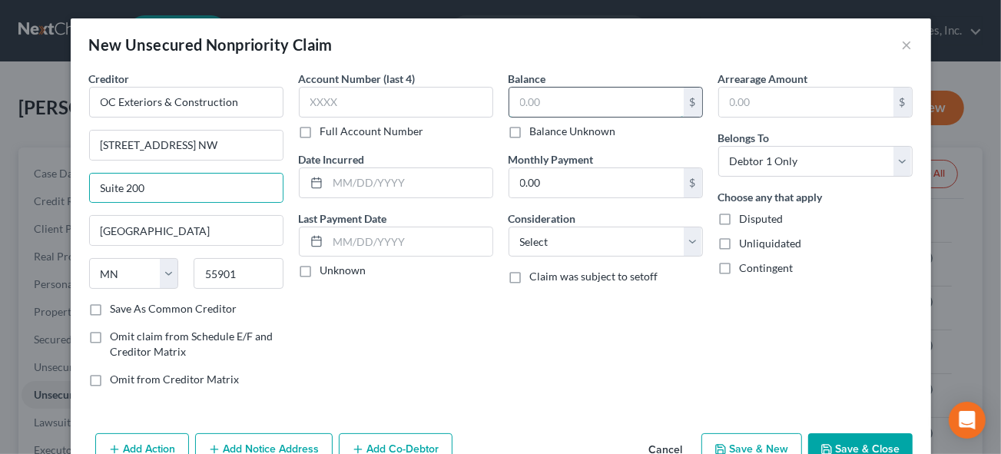
click at [568, 103] on input "text" at bounding box center [596, 102] width 174 height 29
type input "3,675"
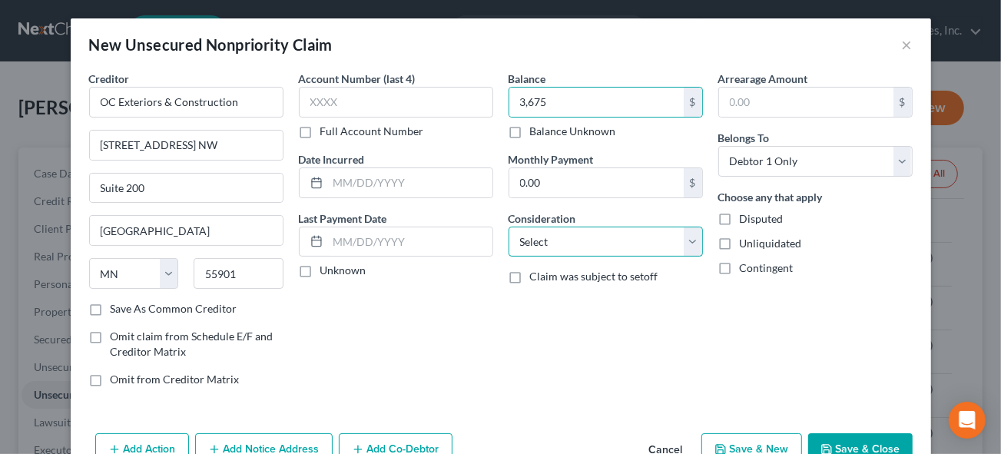
click at [524, 237] on select "Select Cable / Satellite Services Collection Agency Credit Card Debt Debt Couns…" at bounding box center [605, 242] width 194 height 31
select select "8"
click at [508, 227] on select "Select Cable / Satellite Services Collection Agency Credit Card Debt Debt Couns…" at bounding box center [605, 242] width 194 height 31
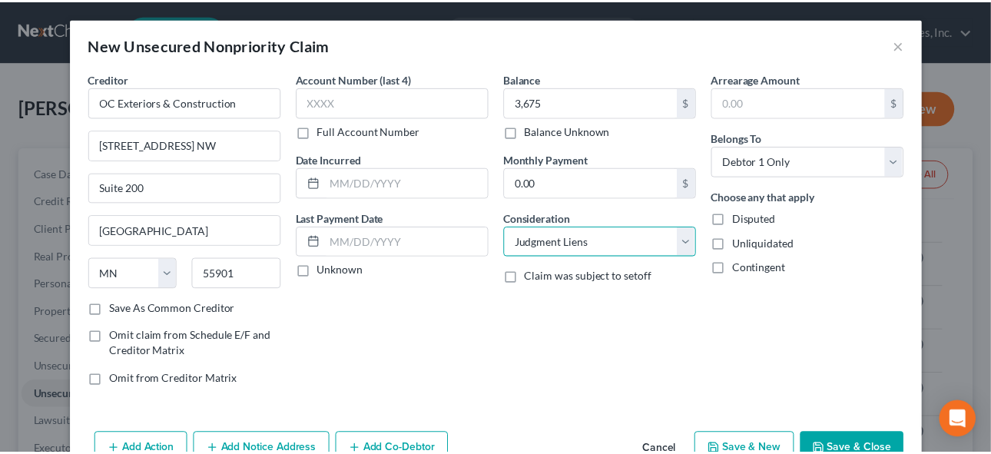
scroll to position [39, 0]
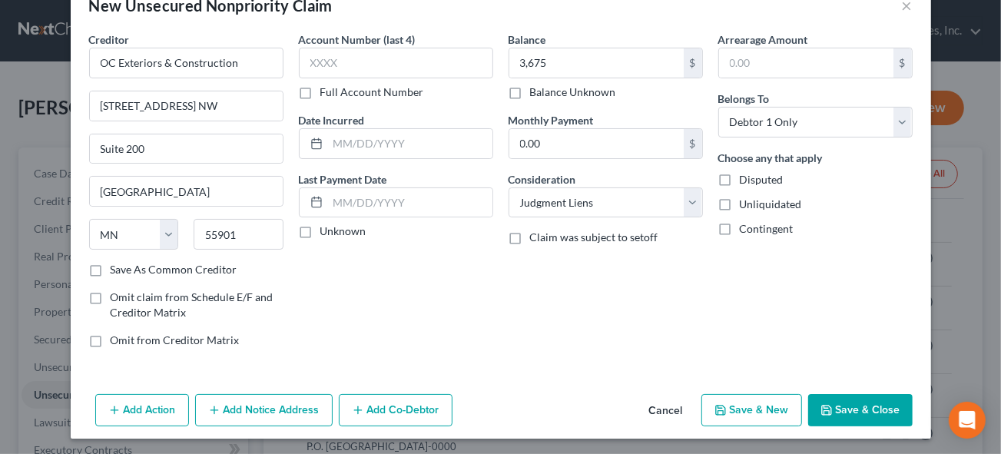
click at [808, 409] on button "Save & Close" at bounding box center [860, 410] width 104 height 32
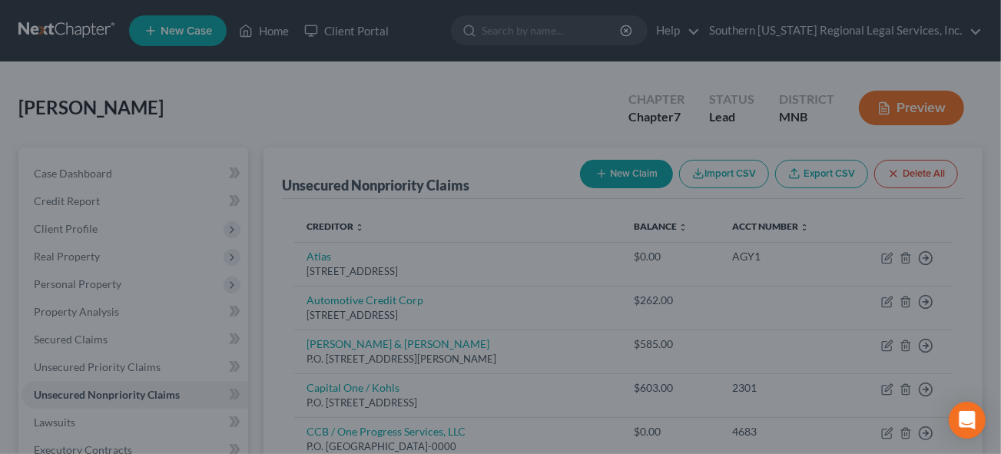
type input "3,675.00"
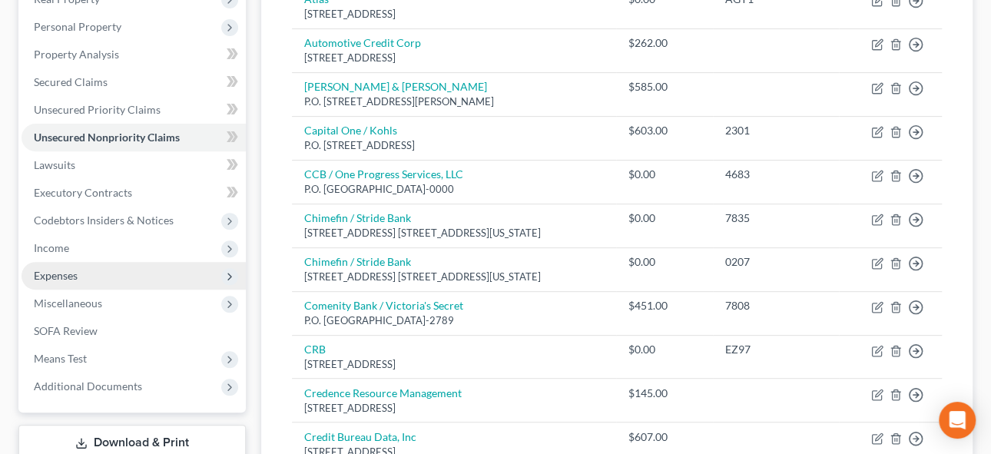
scroll to position [279, 0]
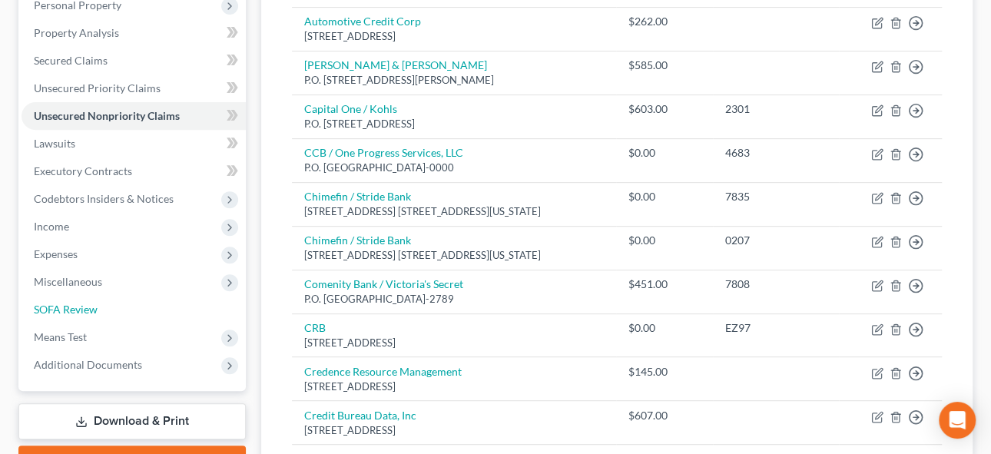
drag, startPoint x: 66, startPoint y: 303, endPoint x: 419, endPoint y: 346, distance: 356.0
click at [66, 303] on span "SOFA Review" at bounding box center [66, 309] width 64 height 13
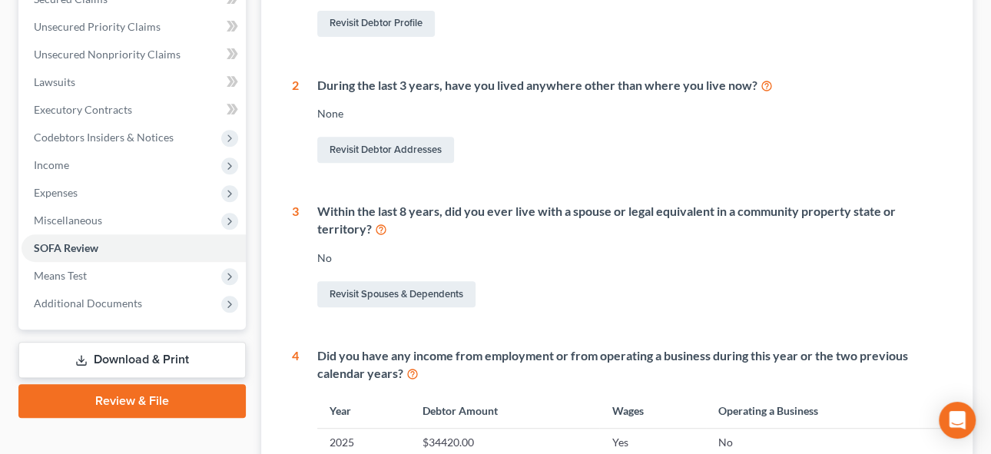
scroll to position [69, 0]
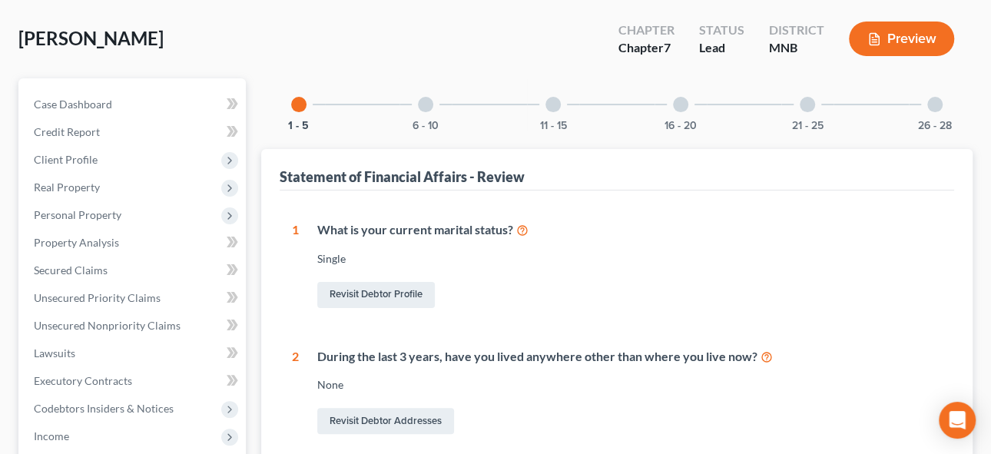
click at [432, 104] on div at bounding box center [425, 104] width 15 height 15
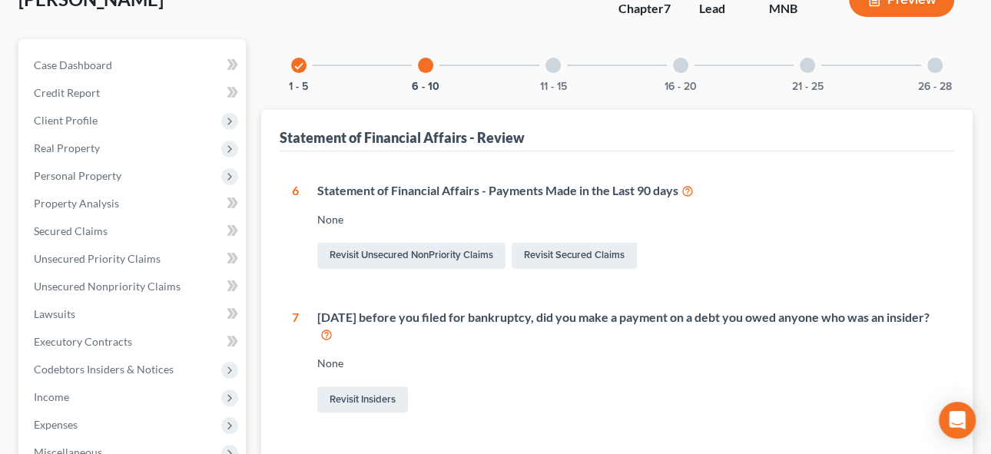
scroll to position [0, 0]
